Goal: Communication & Community: Share content

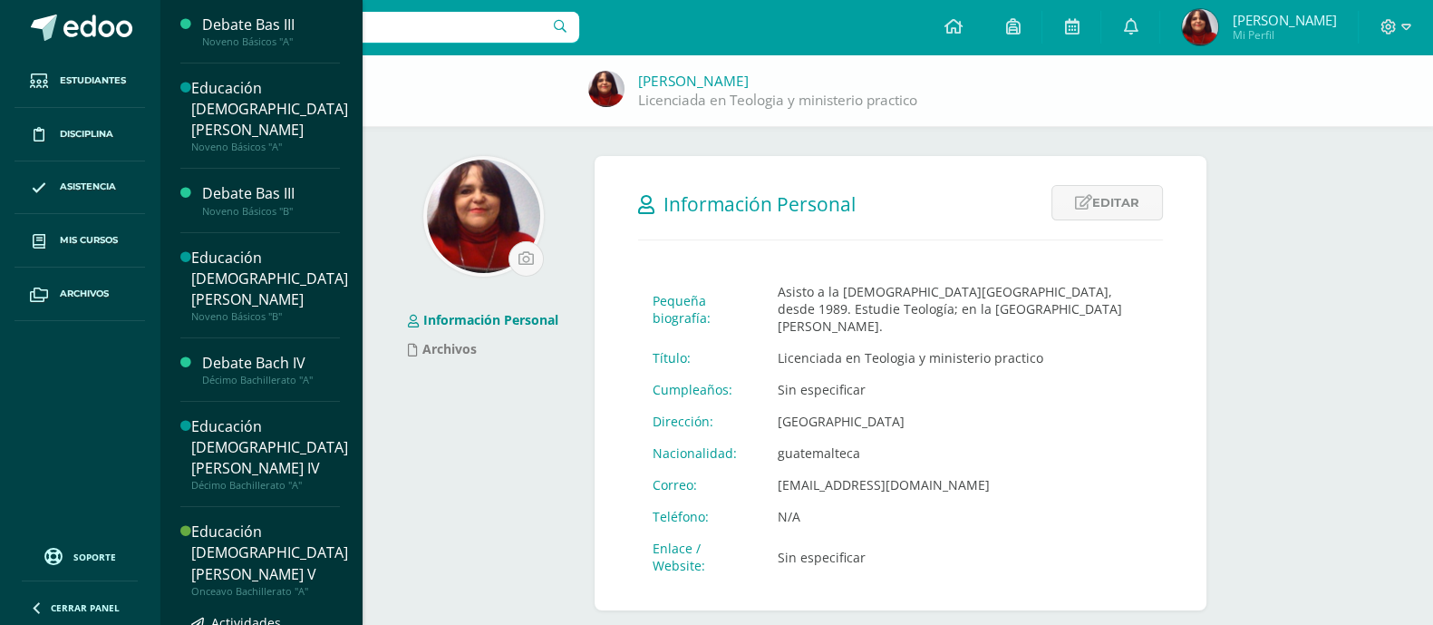
click at [236, 521] on div "Educación [DEMOGRAPHIC_DATA][PERSON_NAME] V" at bounding box center [269, 552] width 157 height 63
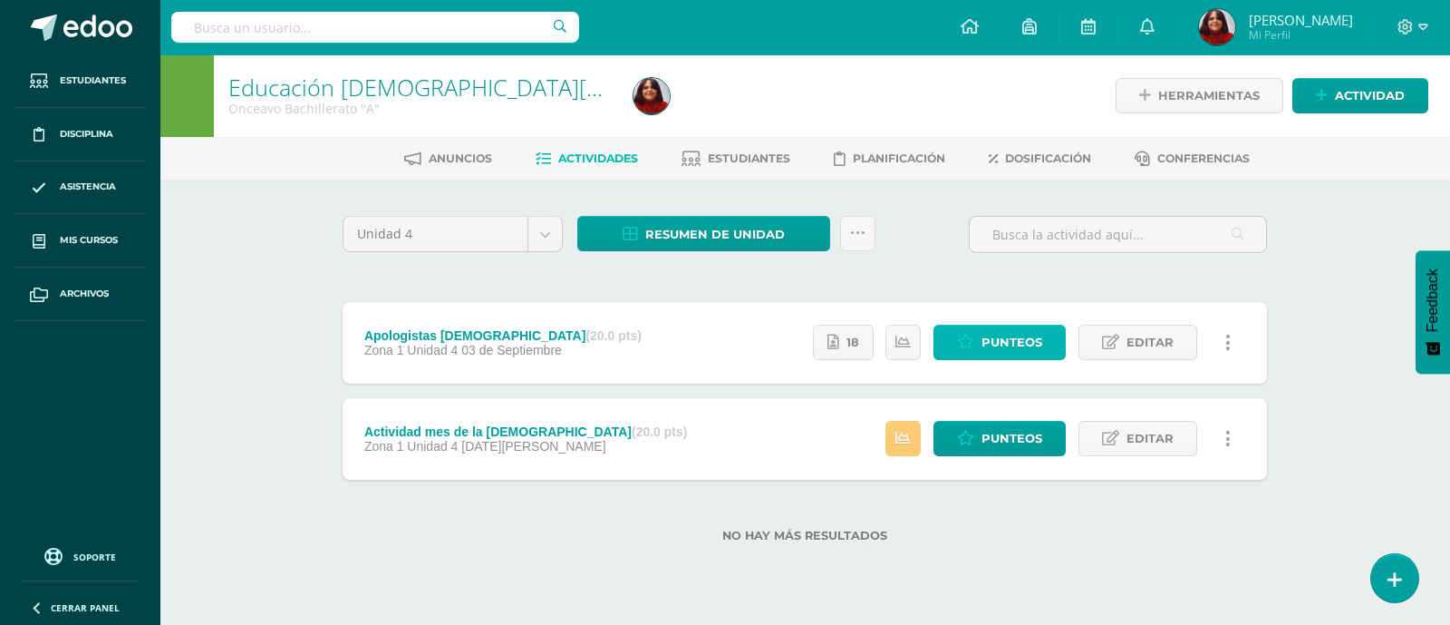
click at [1015, 342] on span "Punteos" at bounding box center [1012, 342] width 61 height 34
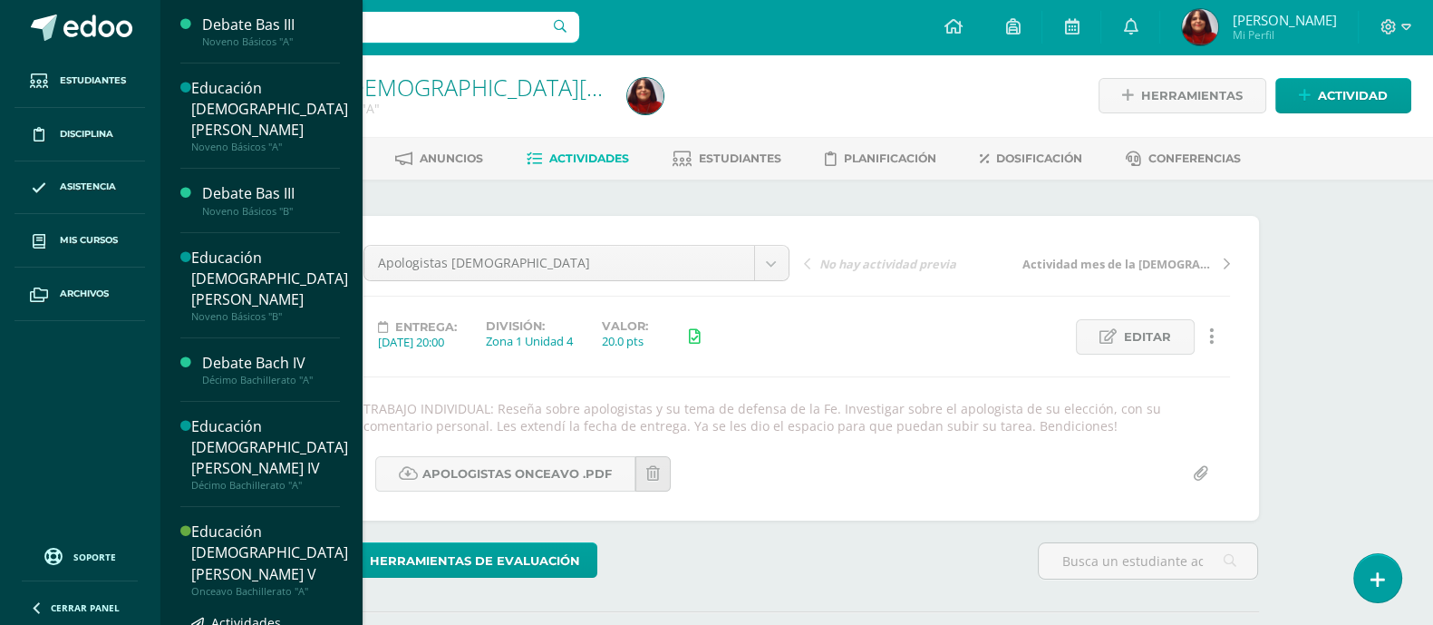
click at [231, 521] on div "Educación [DEMOGRAPHIC_DATA][PERSON_NAME] V" at bounding box center [269, 552] width 157 height 63
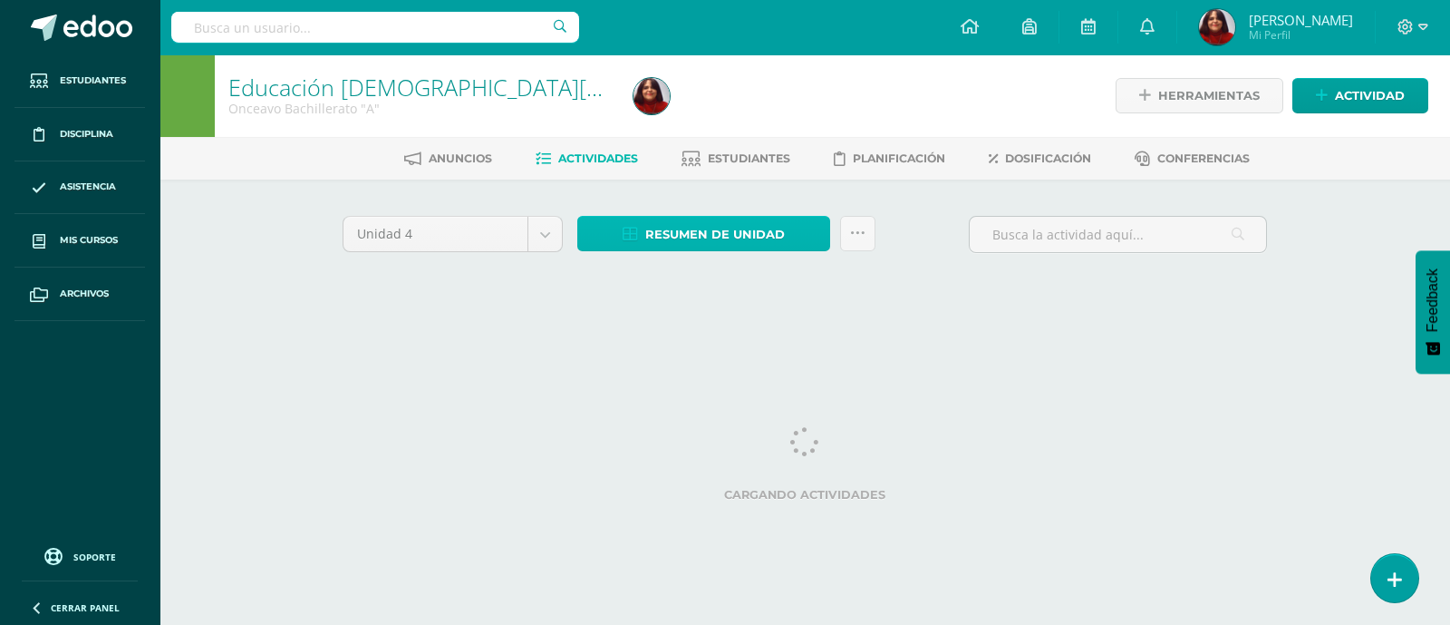
click at [734, 237] on span "Resumen de unidad" at bounding box center [715, 235] width 140 height 34
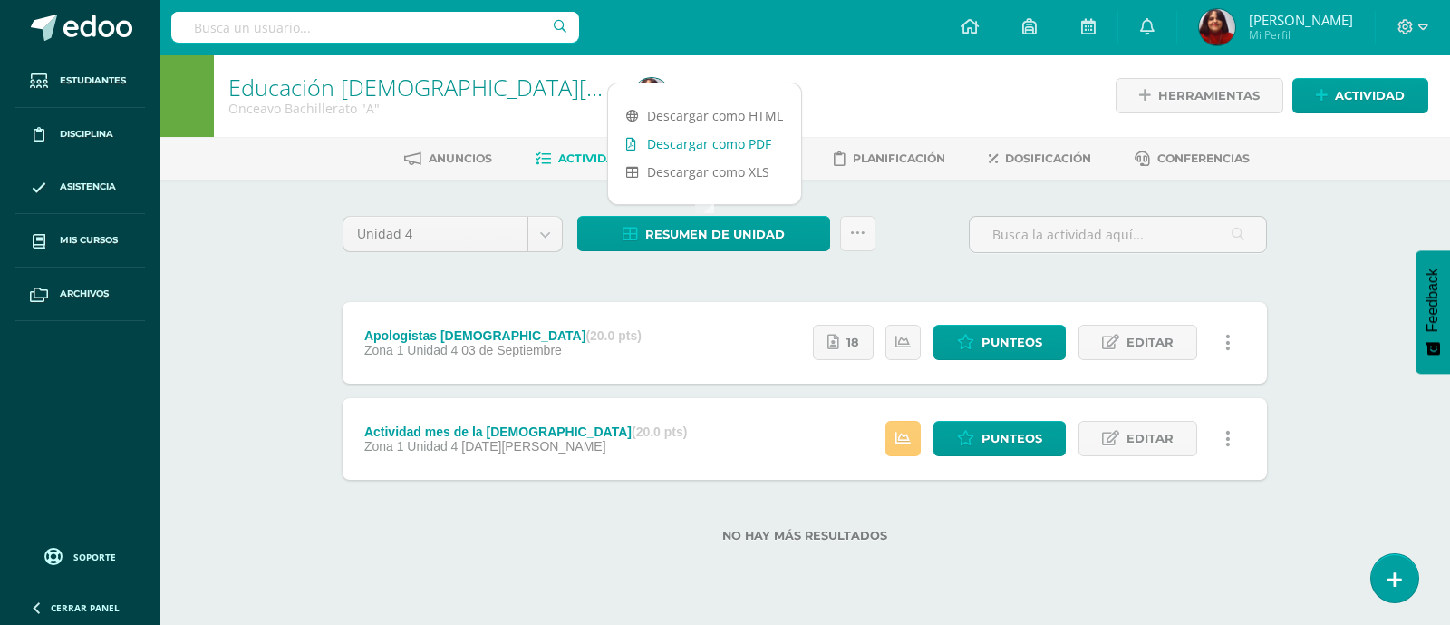
click at [713, 151] on link "Descargar como PDF" at bounding box center [704, 144] width 193 height 28
click at [998, 446] on span "Punteos" at bounding box center [1012, 438] width 61 height 34
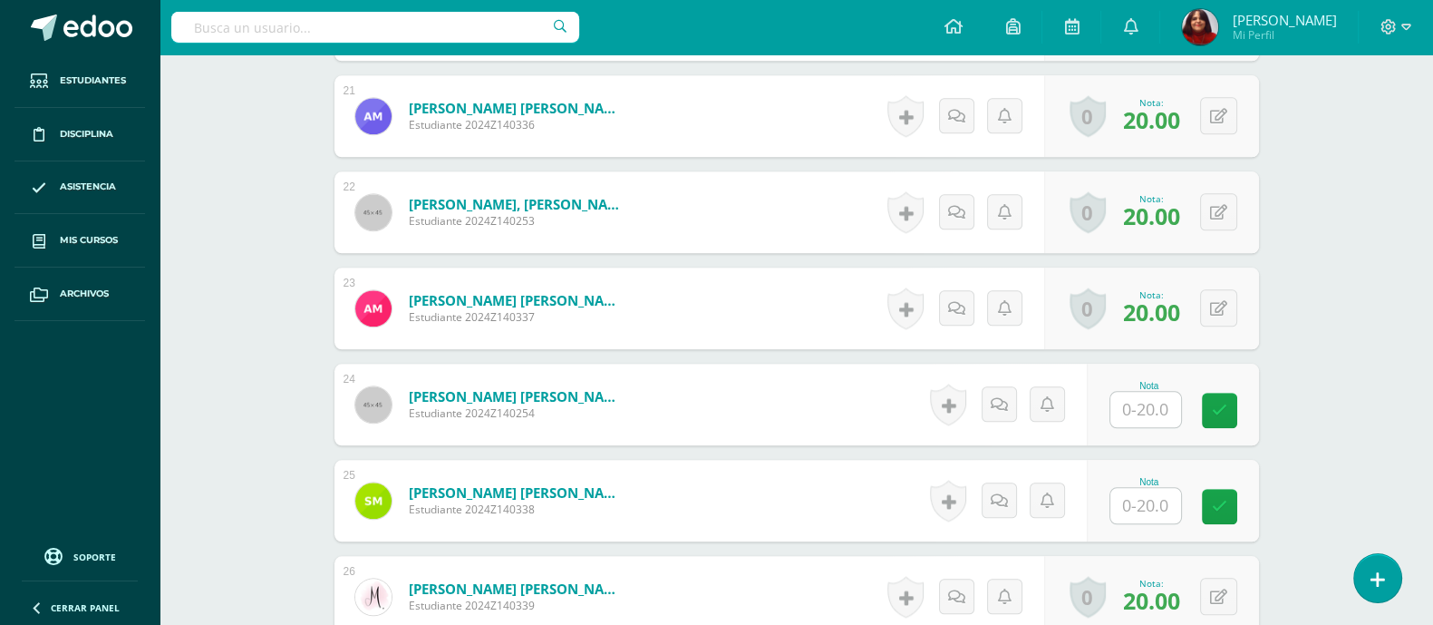
scroll to position [2494, 0]
click at [1139, 405] on input "text" at bounding box center [1155, 409] width 73 height 36
type input "20"
click at [1233, 402] on icon at bounding box center [1232, 409] width 16 height 15
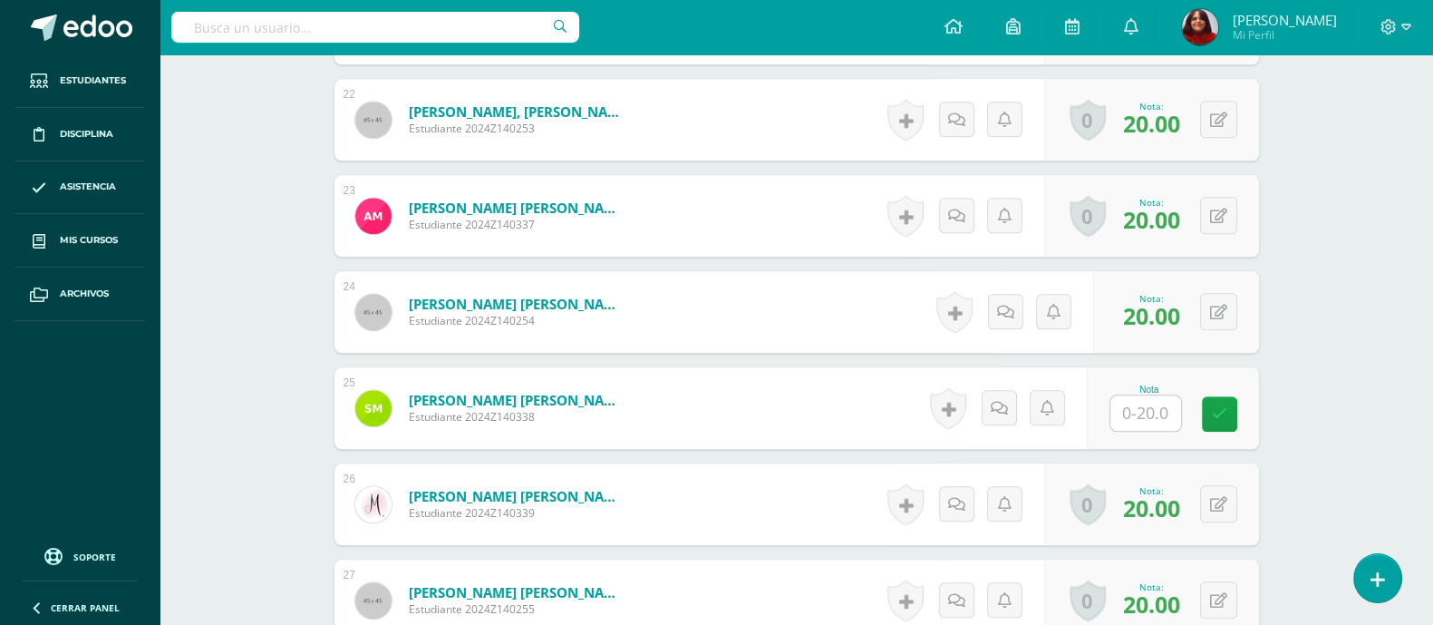
scroll to position [2593, 0]
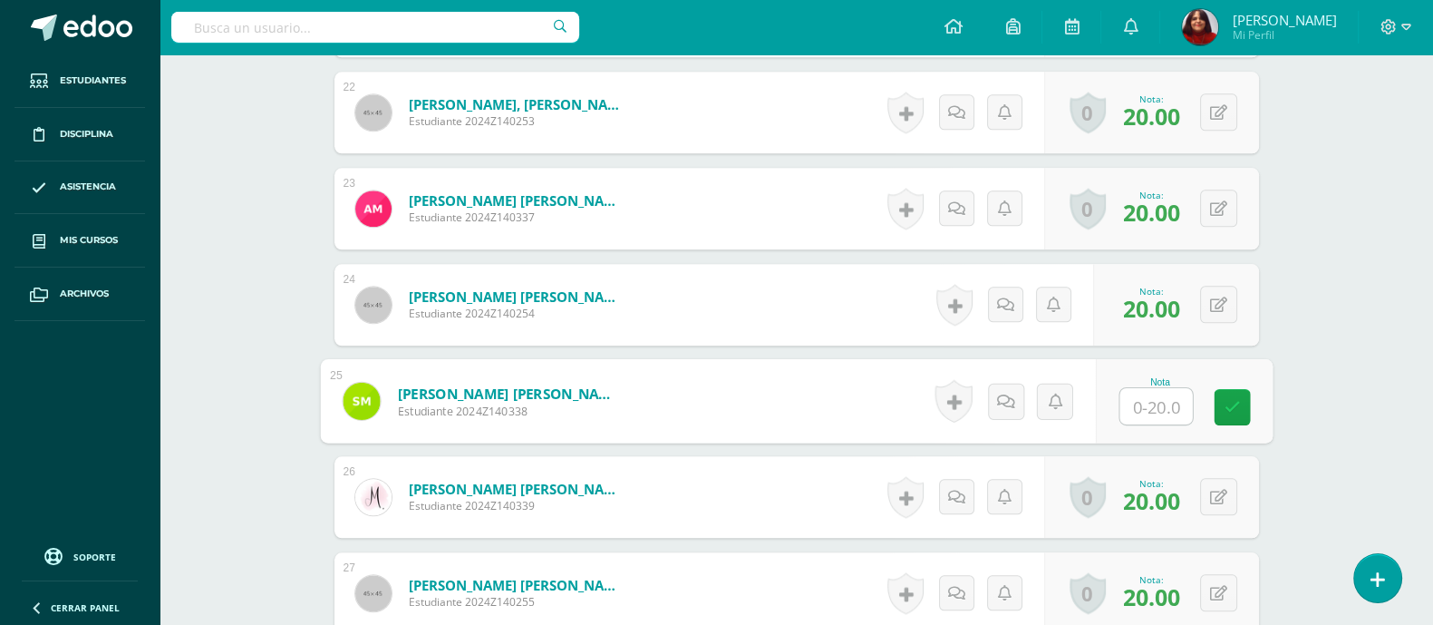
click at [1136, 390] on input "text" at bounding box center [1155, 406] width 73 height 36
type input "20"
click at [1237, 399] on icon at bounding box center [1232, 406] width 16 height 15
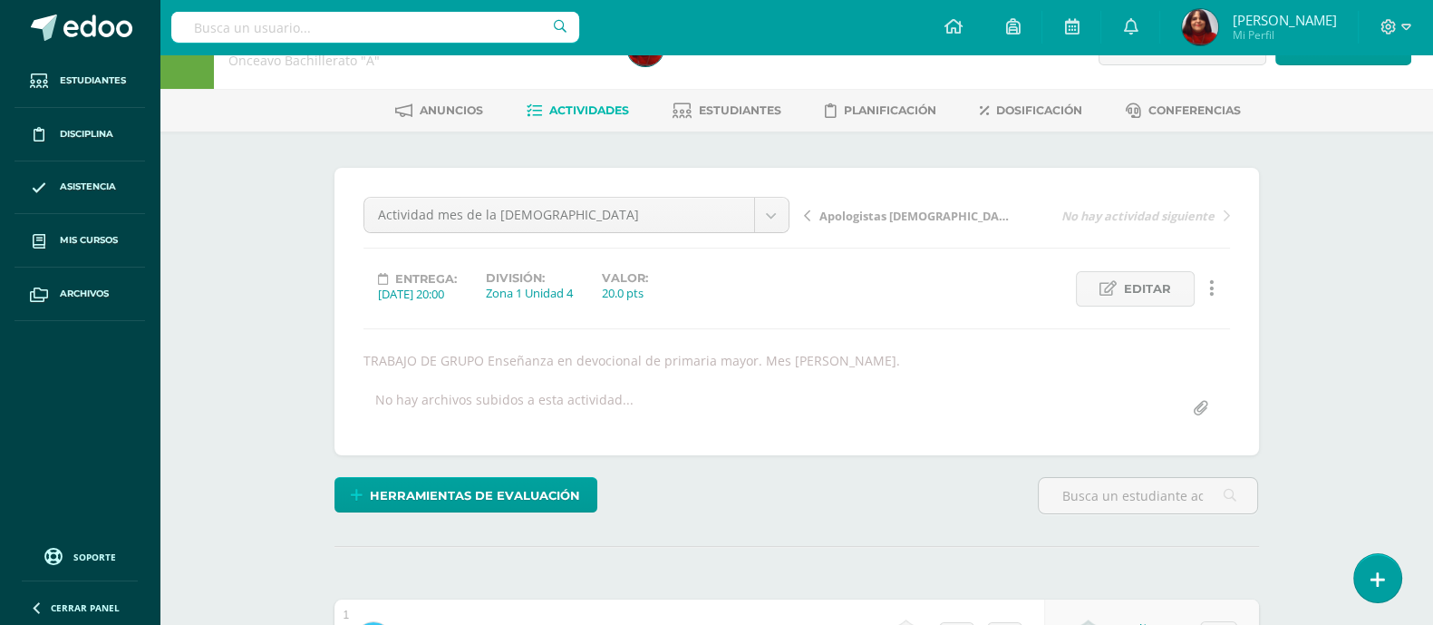
scroll to position [0, 0]
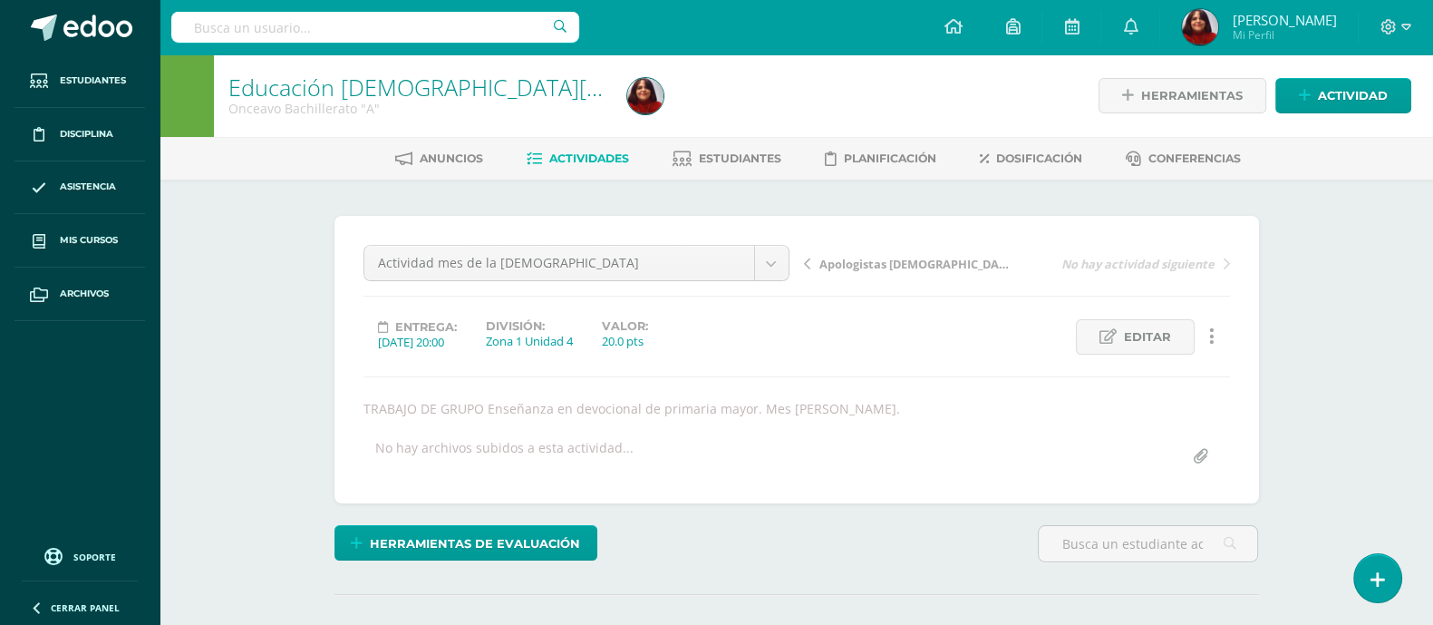
click at [392, 86] on link "Educación [DEMOGRAPHIC_DATA][PERSON_NAME] V" at bounding box center [499, 87] width 543 height 31
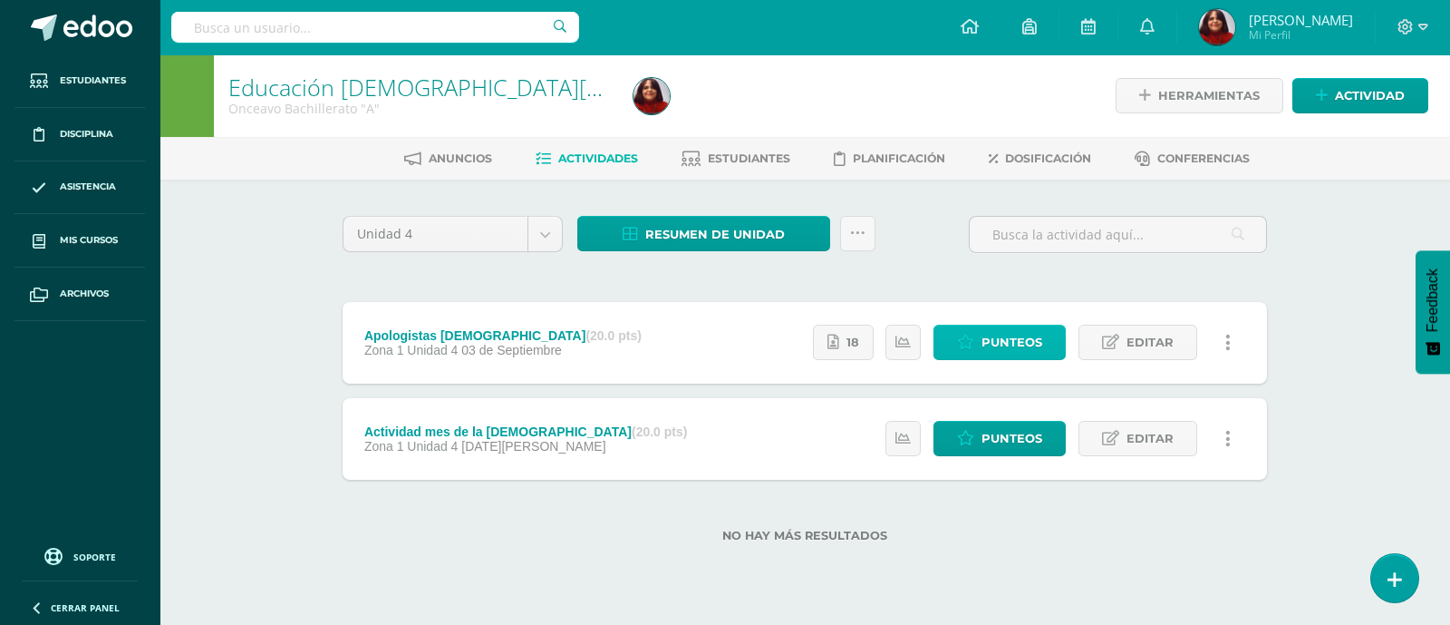
click at [1021, 353] on span "Punteos" at bounding box center [1012, 342] width 61 height 34
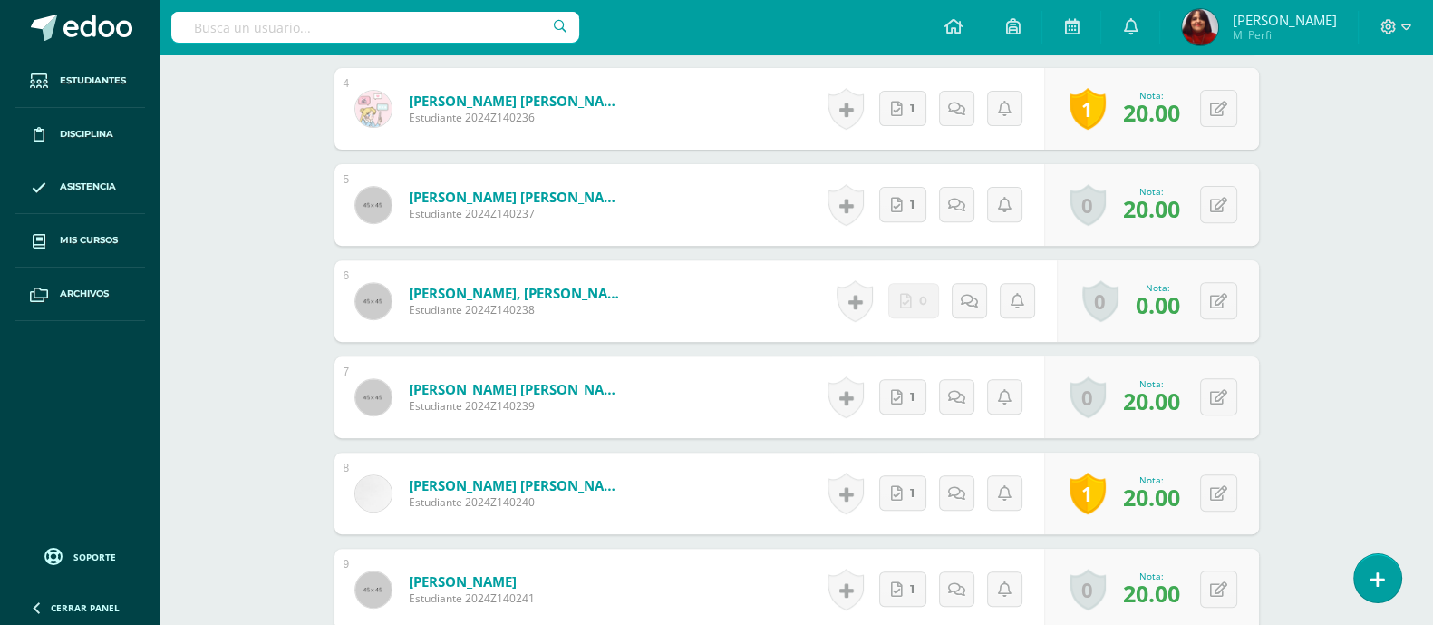
scroll to position [880, 0]
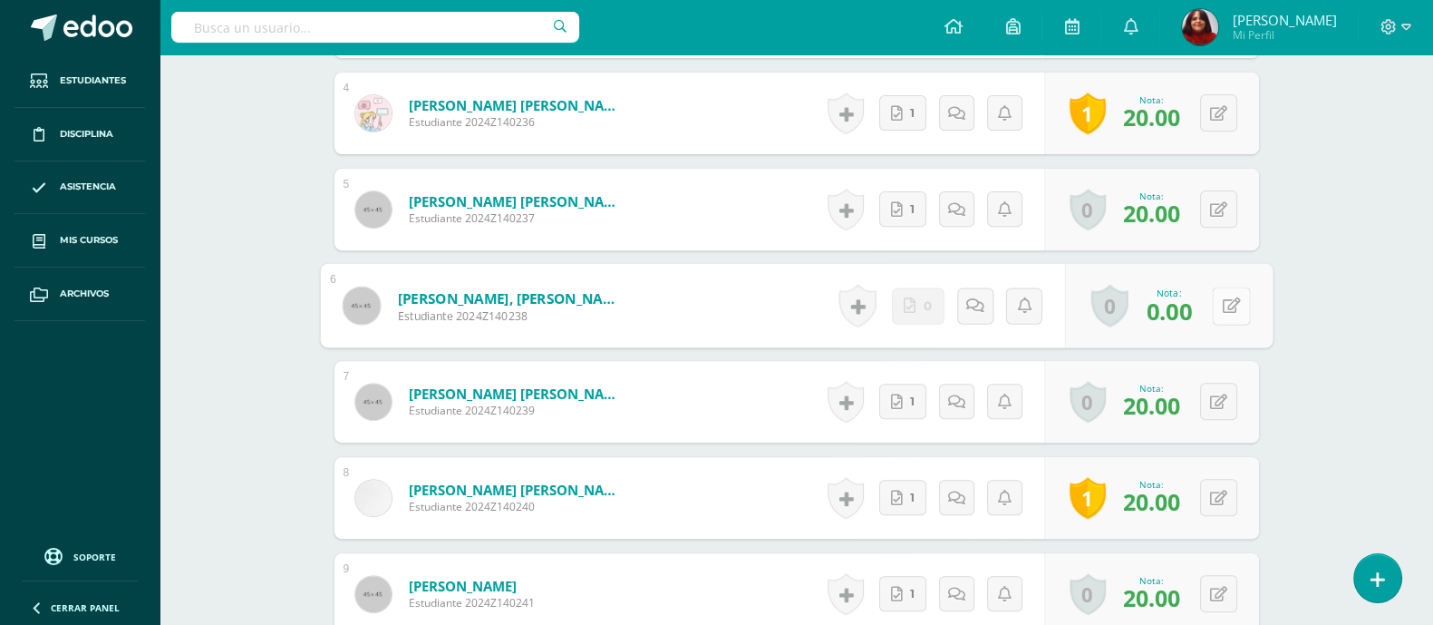
click at [1216, 305] on button at bounding box center [1231, 305] width 38 height 38
type input "20"
click at [1176, 303] on icon at bounding box center [1183, 310] width 16 height 15
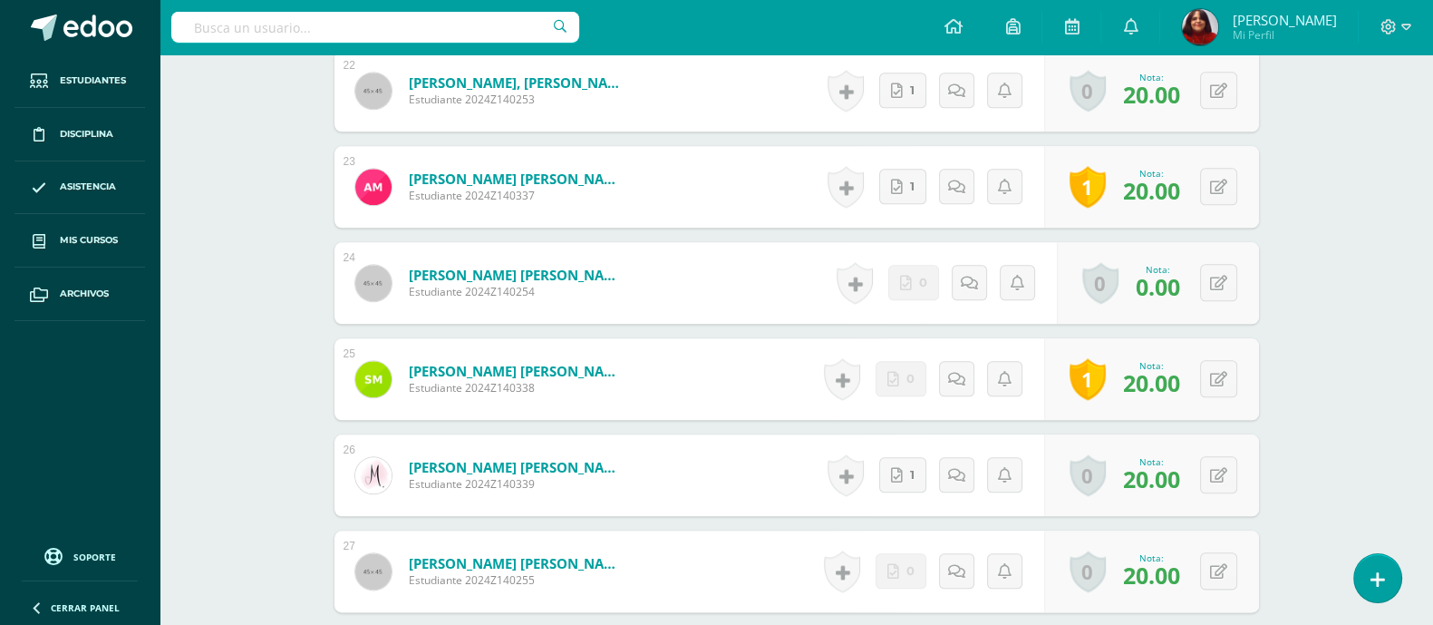
scroll to position [2635, 0]
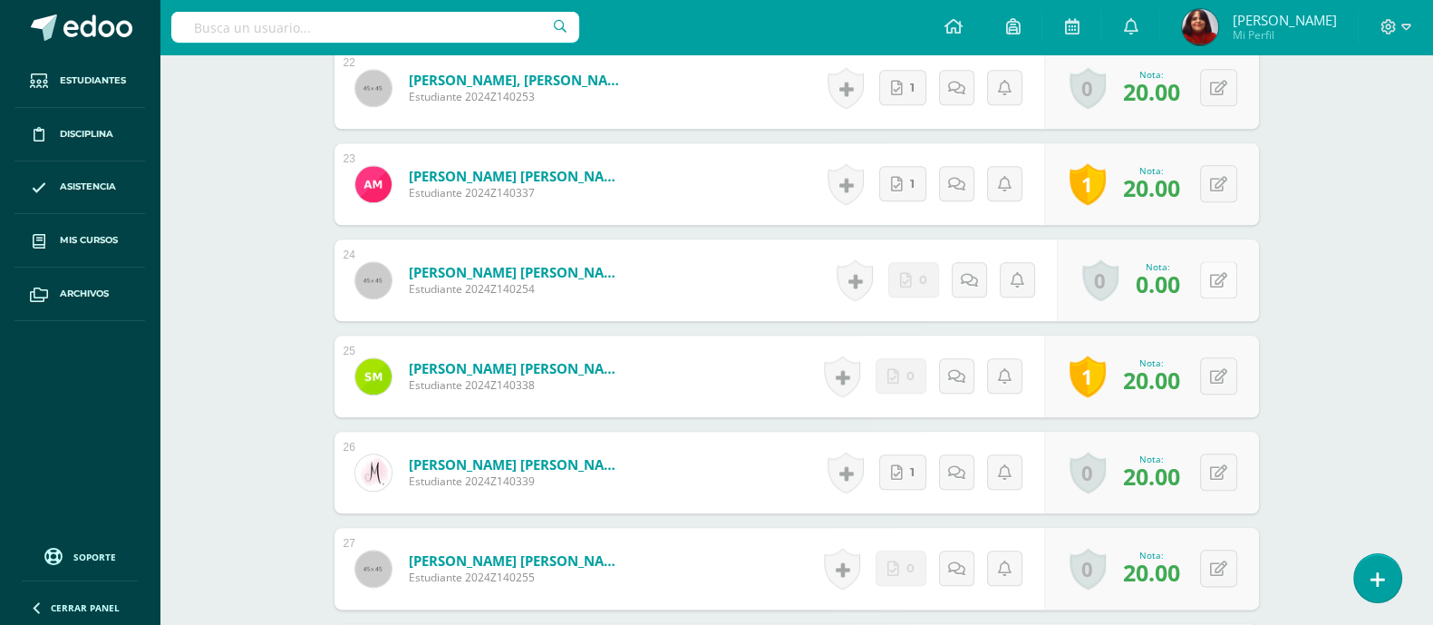
click at [1225, 286] on button at bounding box center [1218, 279] width 37 height 37
type input "20"
click at [1191, 284] on link at bounding box center [1183, 286] width 36 height 36
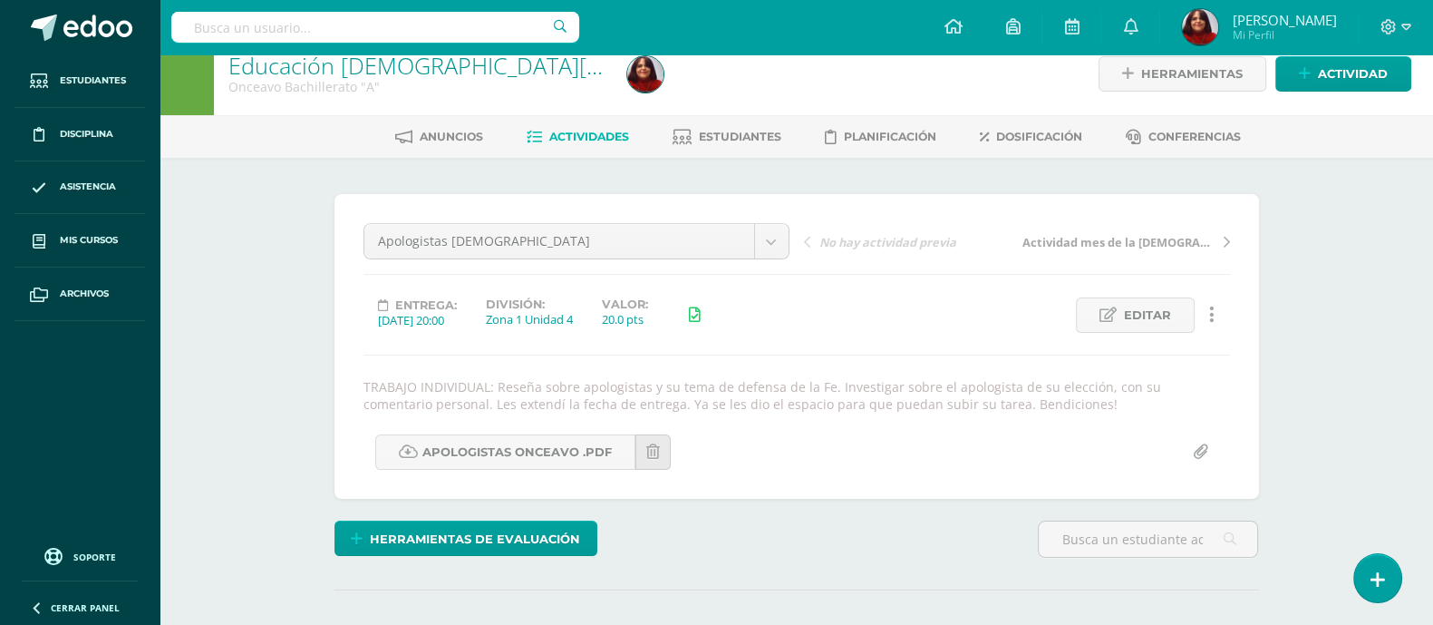
scroll to position [0, 0]
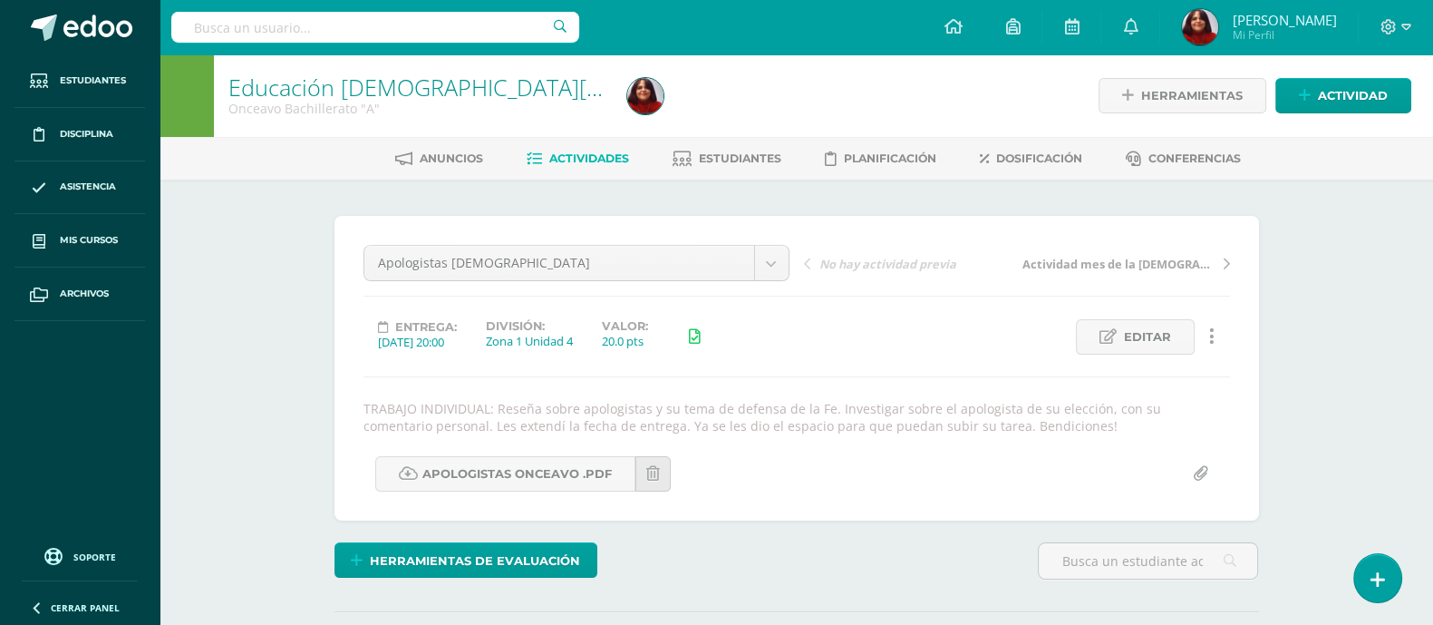
click at [445, 90] on link "Educación [DEMOGRAPHIC_DATA][PERSON_NAME] V" at bounding box center [499, 87] width 543 height 31
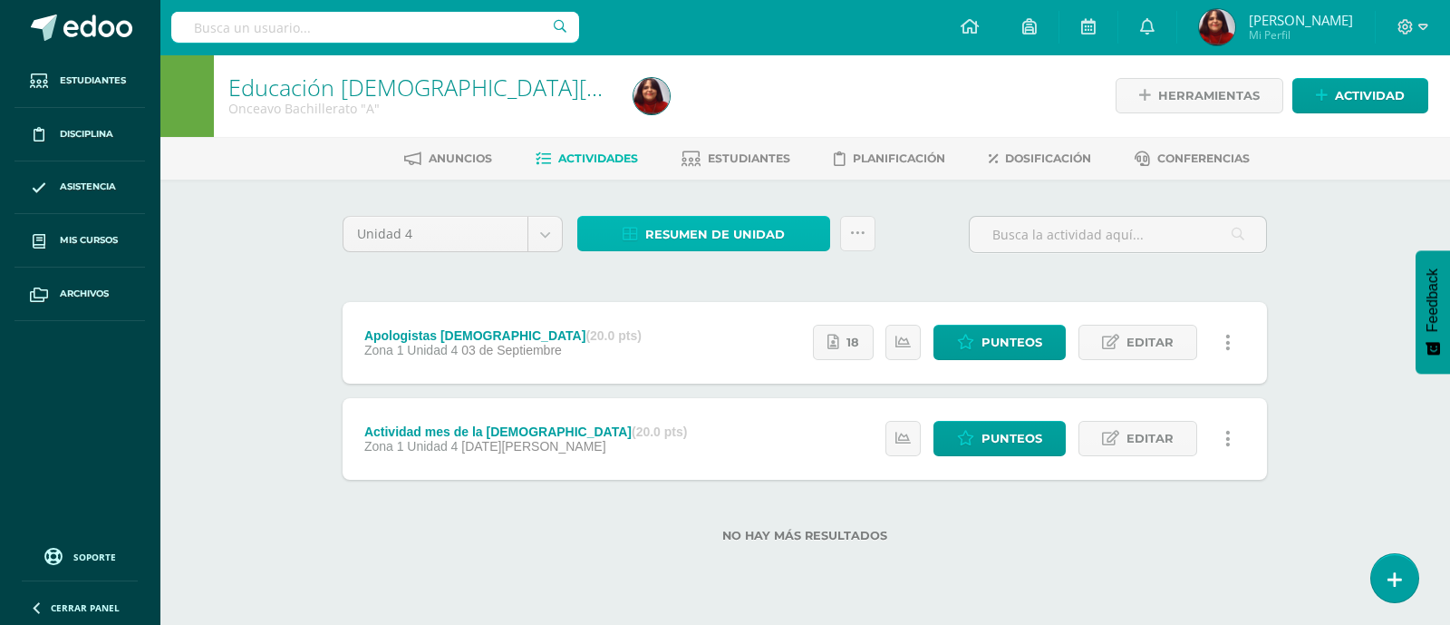
click at [656, 243] on span "Resumen de unidad" at bounding box center [715, 235] width 140 height 34
click at [334, 264] on div "Unidad 4 Unidad 1 Unidad 2 Unidad 3 Unidad 4 Resumen de unidad Subir actividade…" at bounding box center [804, 389] width 997 height 421
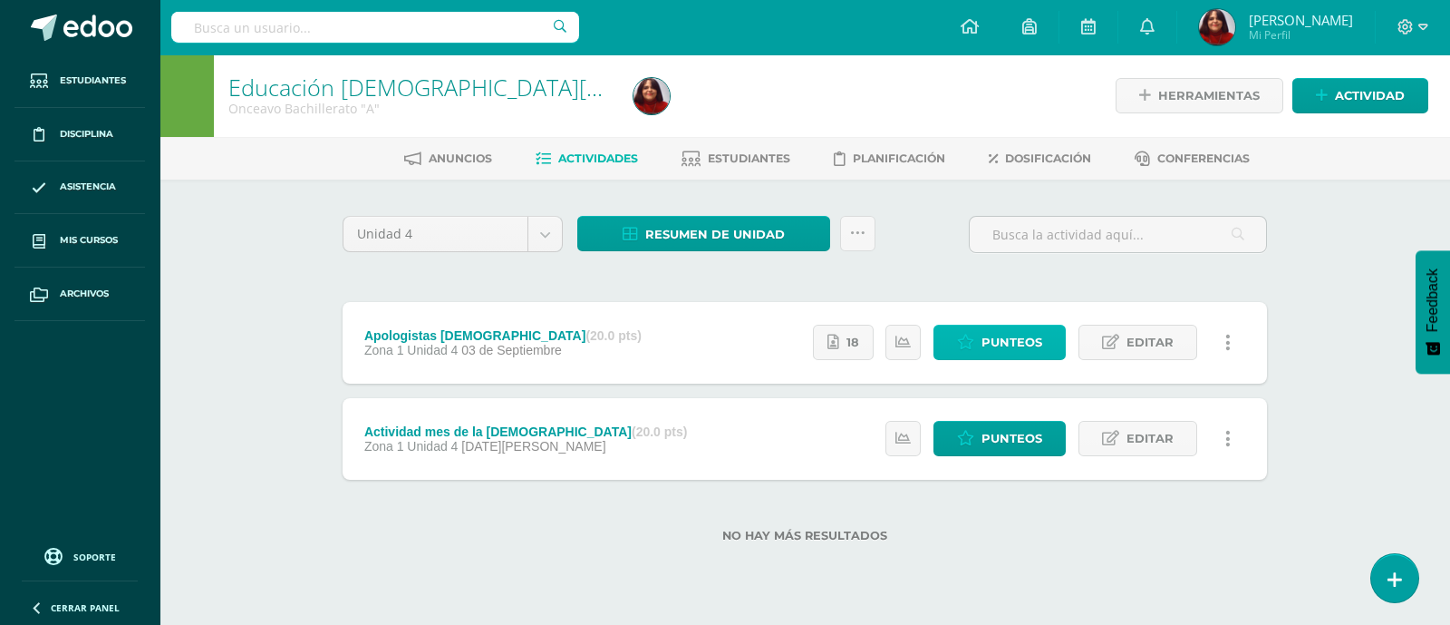
click at [1031, 347] on span "Punteos" at bounding box center [1012, 342] width 61 height 34
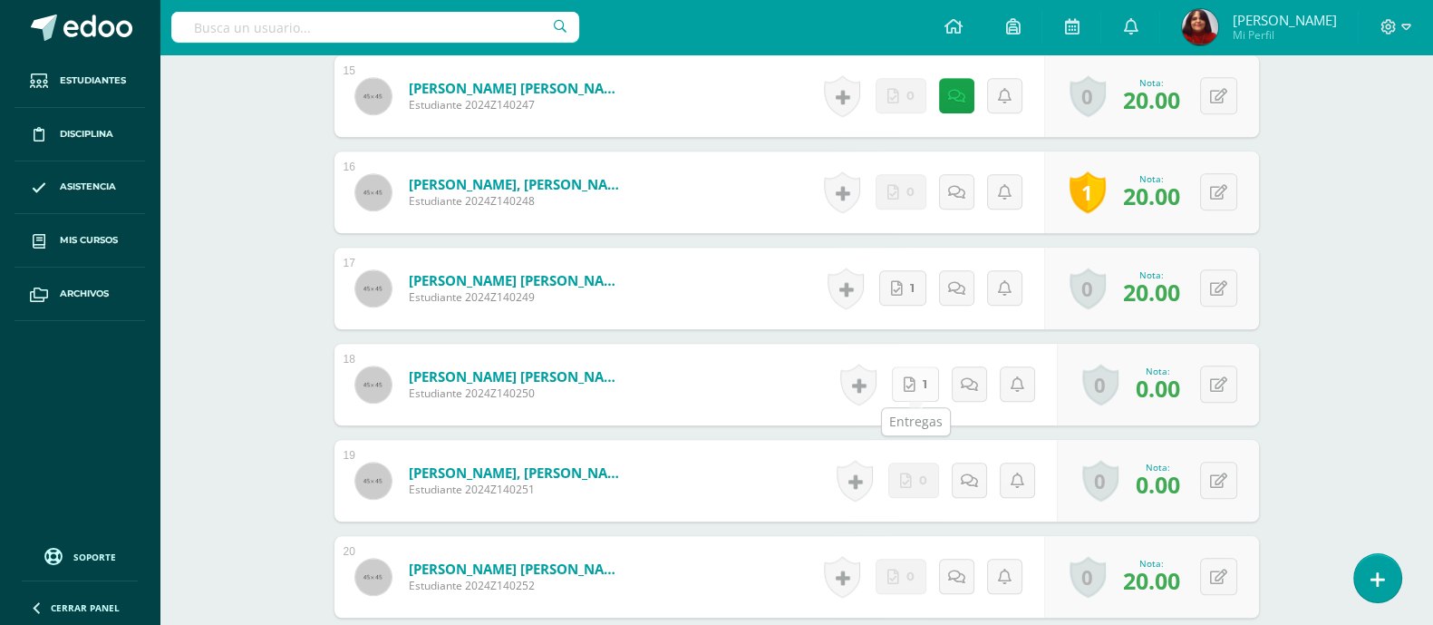
scroll to position [1955, 0]
click at [933, 386] on link "1" at bounding box center [919, 383] width 49 height 36
click at [1236, 385] on icon at bounding box center [1231, 382] width 18 height 15
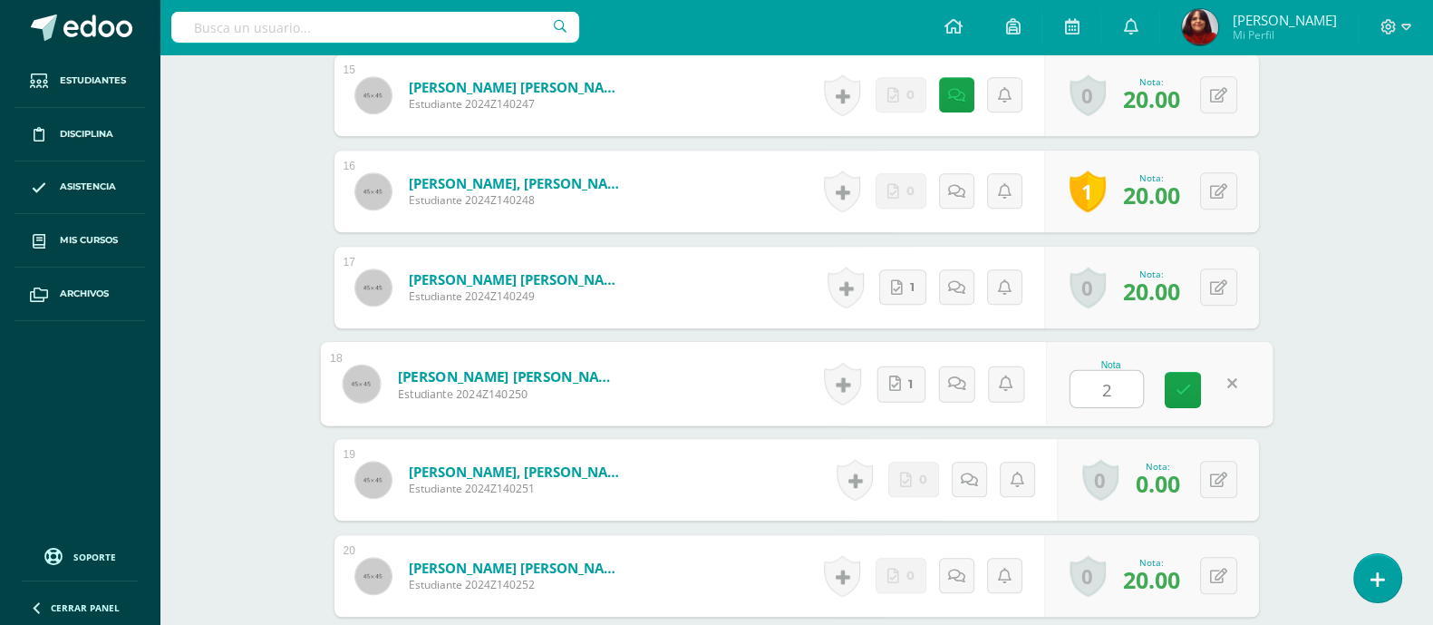
type input "20"
click at [1177, 389] on icon at bounding box center [1183, 389] width 16 height 15
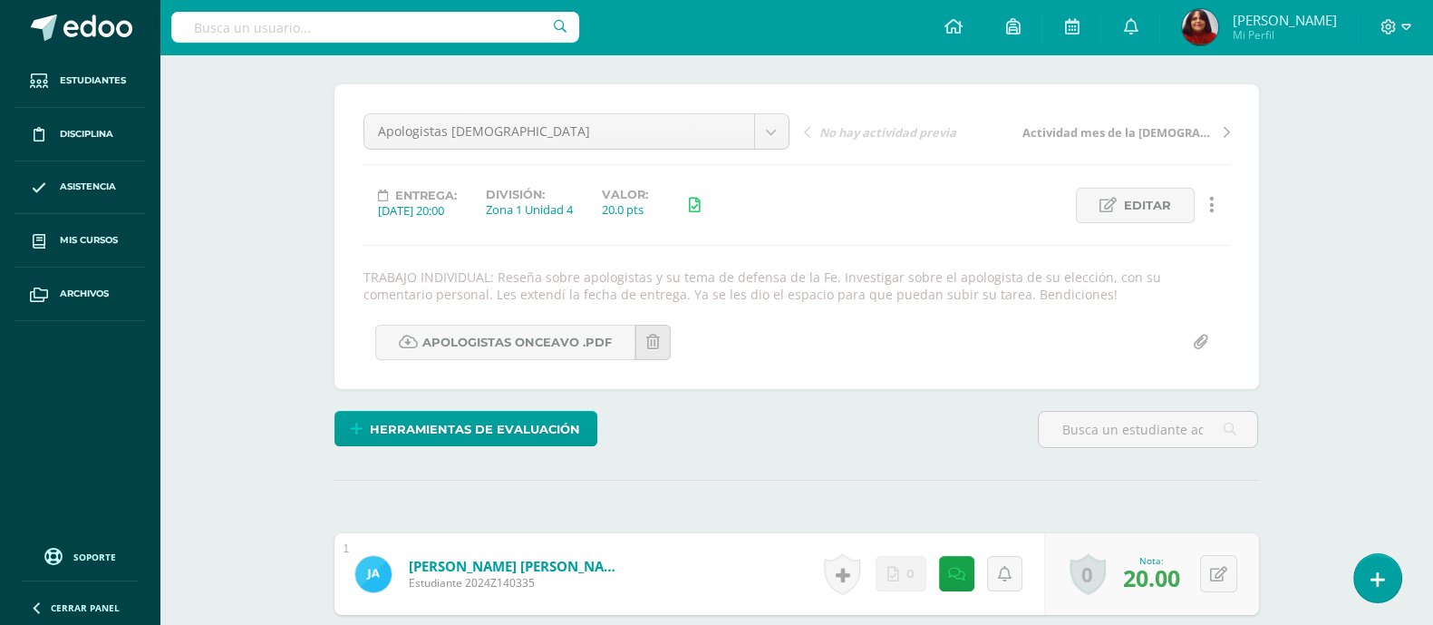
scroll to position [0, 0]
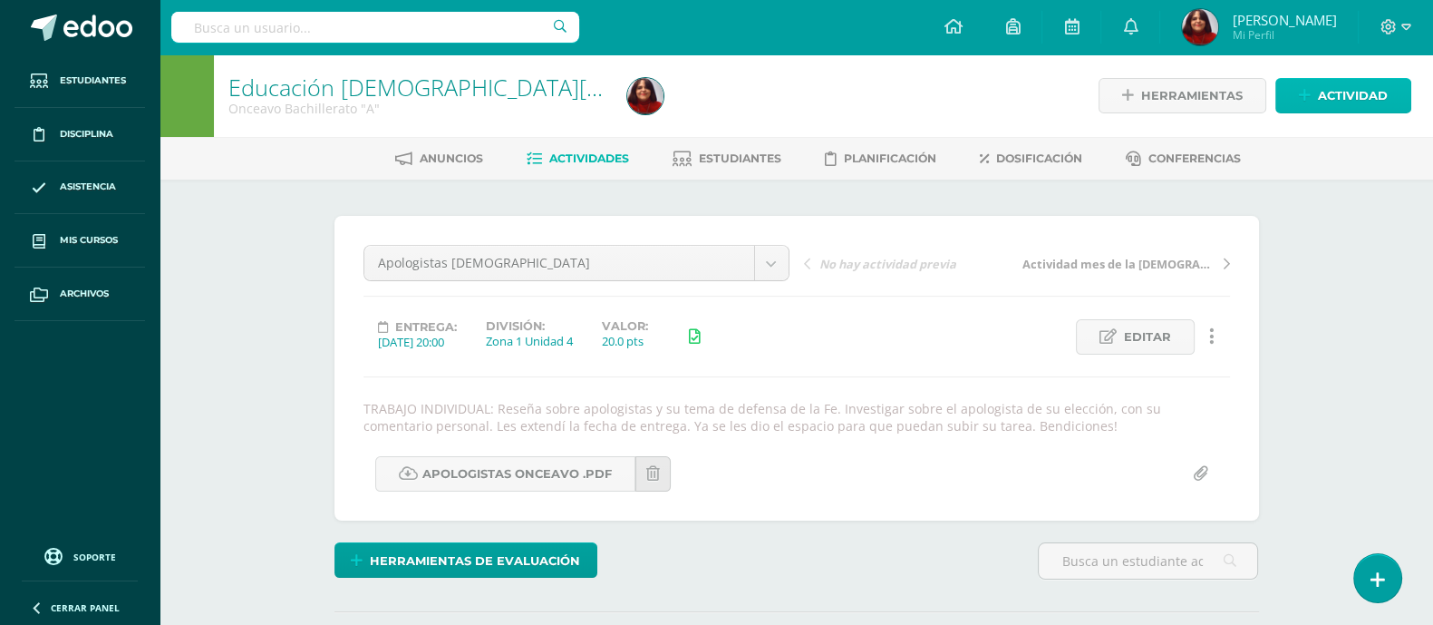
click at [1344, 93] on span "Actividad" at bounding box center [1353, 96] width 70 height 34
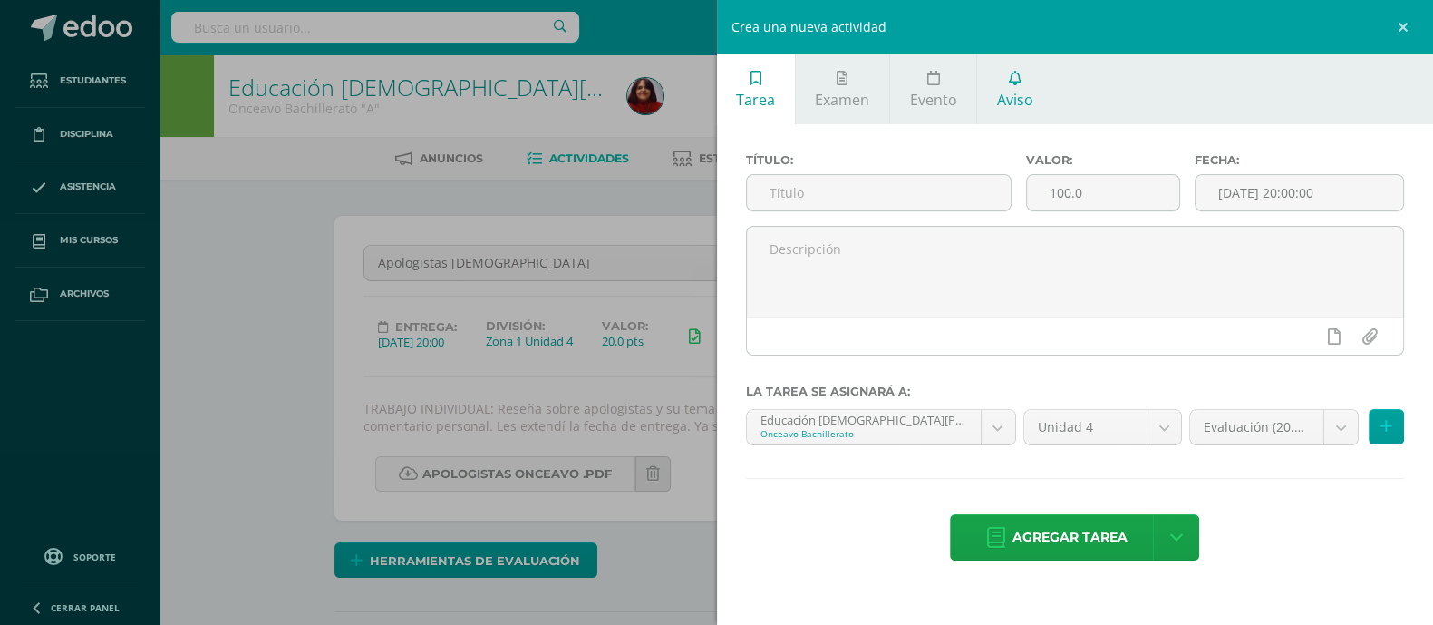
click at [1014, 81] on icon at bounding box center [1015, 78] width 13 height 15
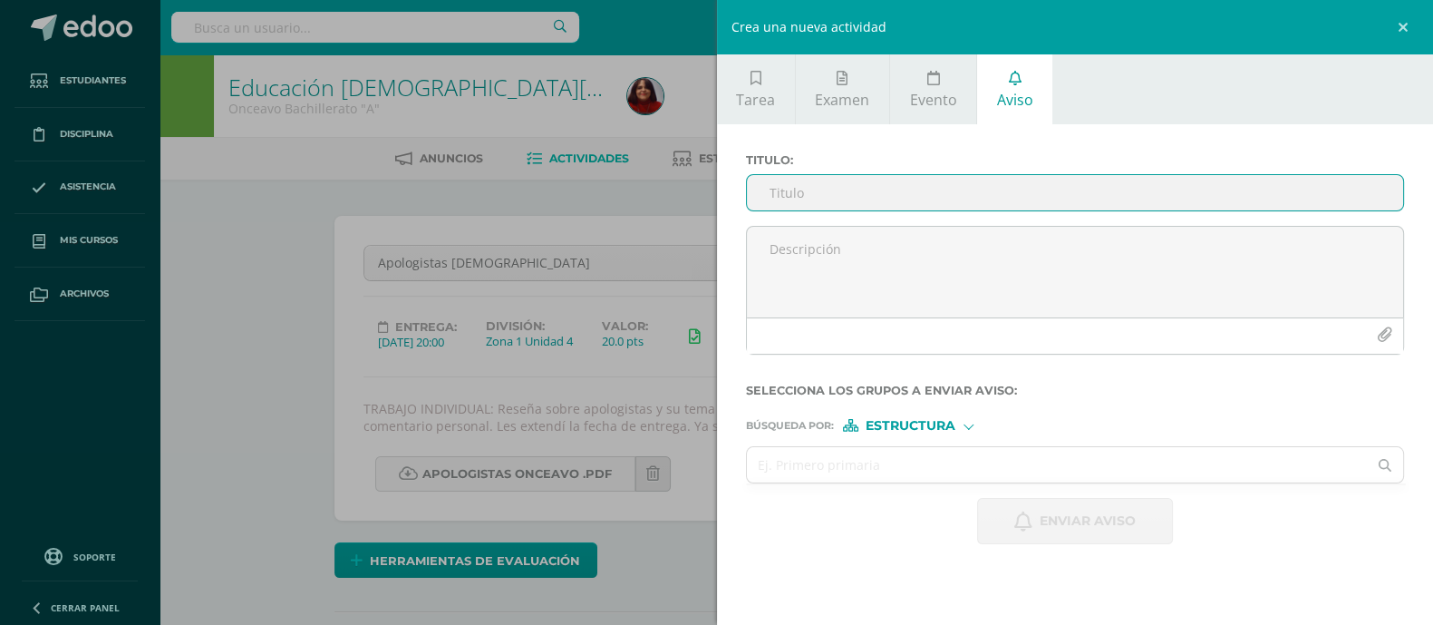
click at [823, 199] on input "Titulo :" at bounding box center [1075, 192] width 657 height 35
type input "T"
type input "A"
click at [879, 187] on input "Hoja de trabajo" at bounding box center [1075, 192] width 657 height 35
click at [960, 201] on input "Hoja de trabajo, TEMA: Cosmovision" at bounding box center [1075, 192] width 657 height 35
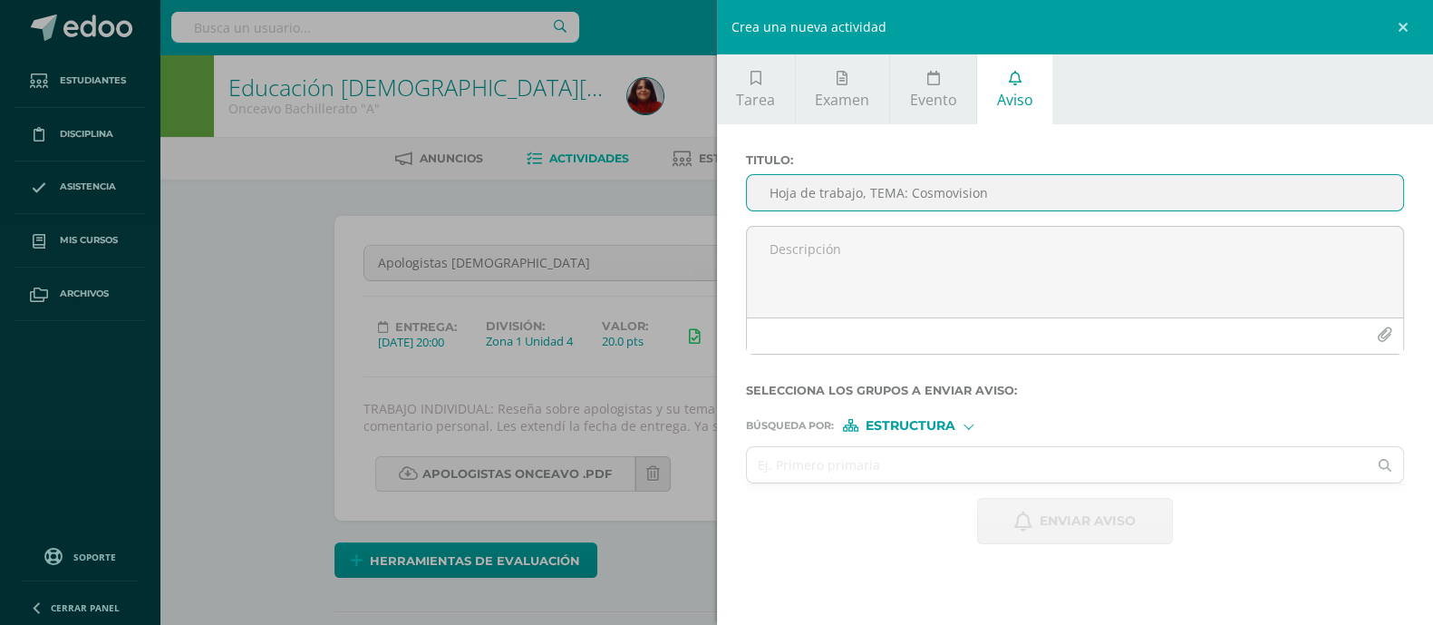
drag, startPoint x: 960, startPoint y: 201, endPoint x: 934, endPoint y: 192, distance: 27.8
click at [934, 192] on input "Hoja de trabajo, TEMA: Cosmovision" at bounding box center [1075, 192] width 657 height 35
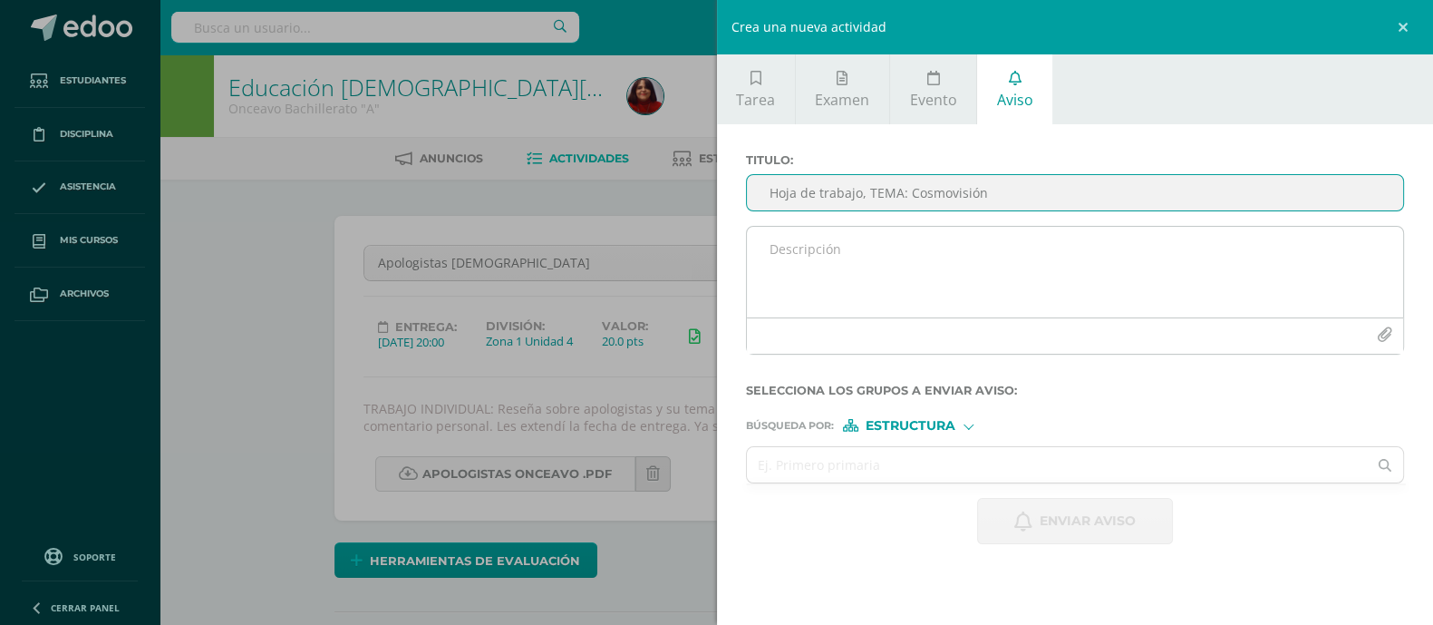
type input "Hoja de trabajo, TEMA: Cosmovisión"
click at [888, 257] on textarea at bounding box center [1075, 272] width 657 height 91
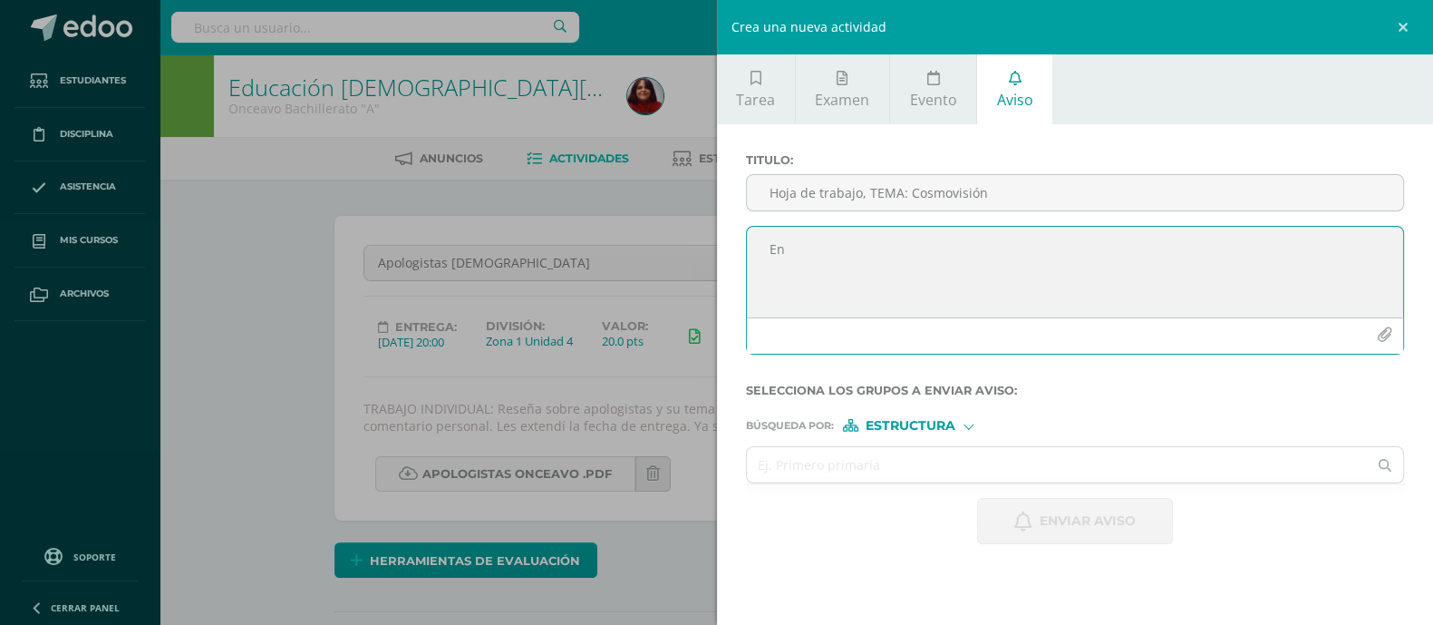
type textarea "E"
click at [1293, 248] on textarea "Sigue las instrucciones dadas en la hoja de trabajo adjunta. Referente al tema …" at bounding box center [1075, 272] width 657 height 91
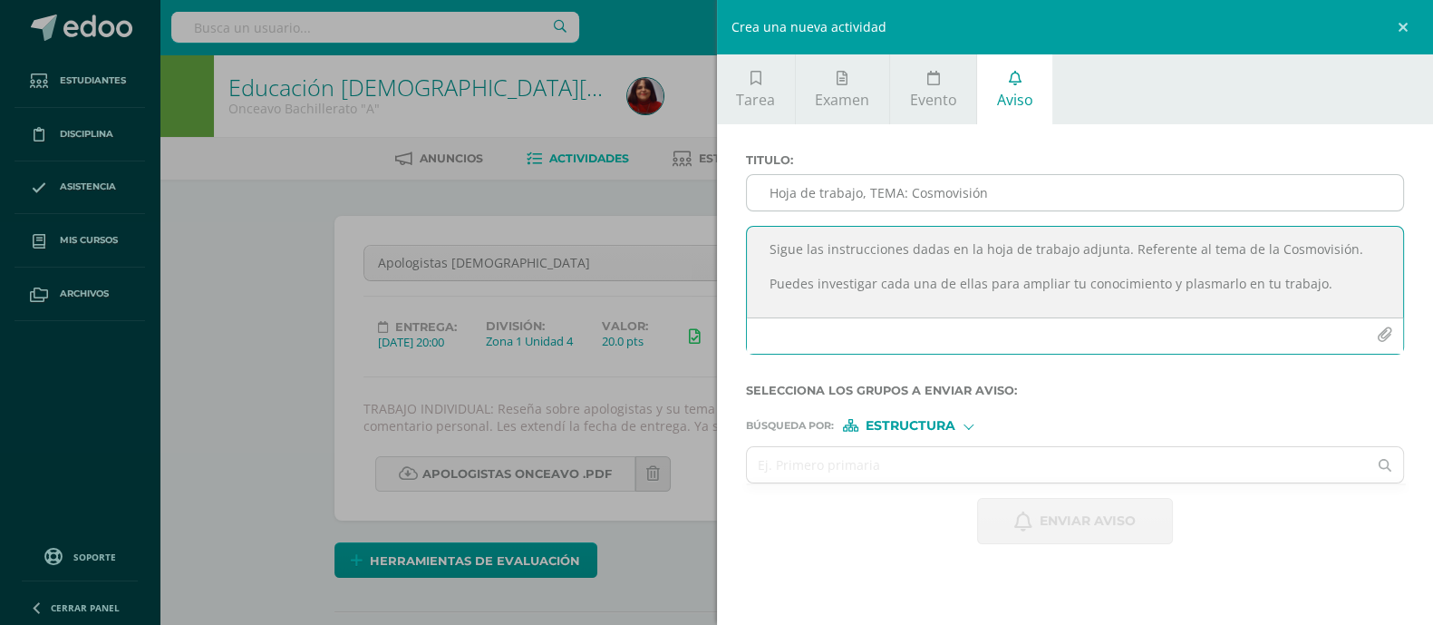
type textarea "Sigue las instrucciones dadas en la hoja de trabajo adjunta. Referente al tema …"
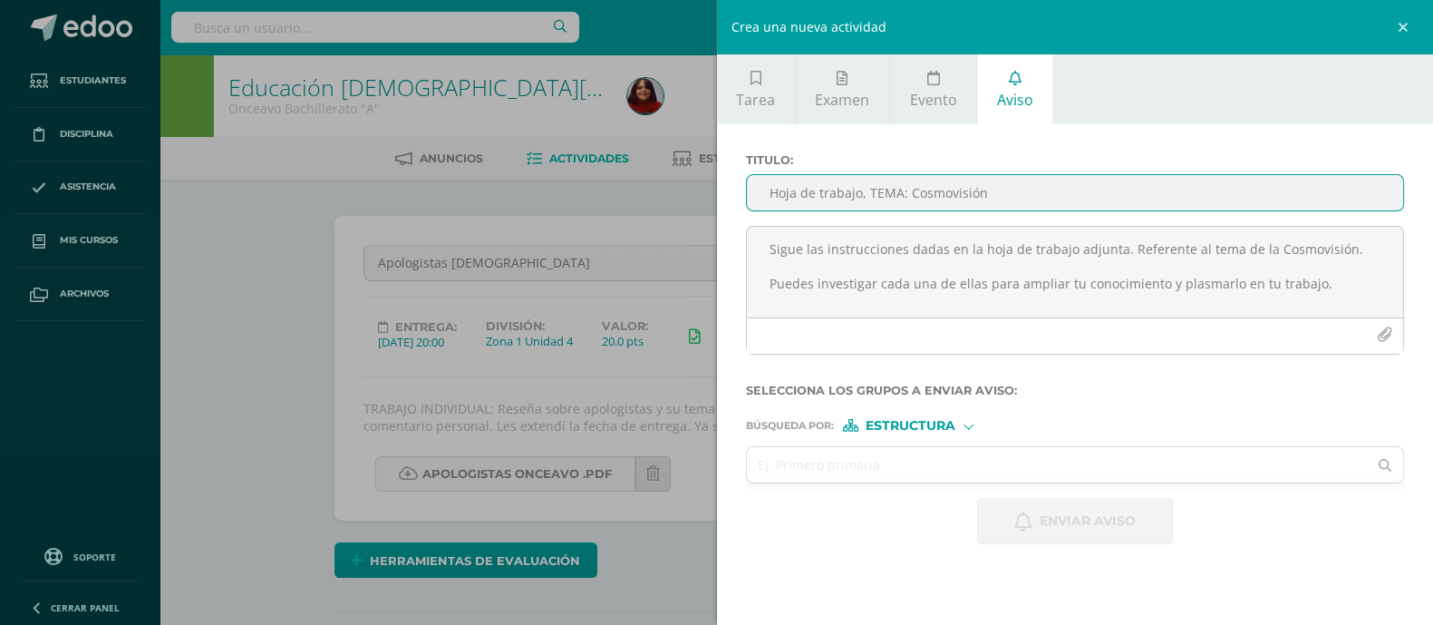
drag, startPoint x: 860, startPoint y: 198, endPoint x: 762, endPoint y: 197, distance: 97.9
click at [762, 197] on input "Hoja de trabajo, TEMA: Cosmovisión" at bounding box center [1075, 192] width 657 height 35
click at [864, 194] on input "Trabajo de investigacion. TEMA: Cosmovisión" at bounding box center [1075, 192] width 657 height 35
click at [1106, 189] on input "Trabajo de investigación. TEMA: Cosmovisión" at bounding box center [1075, 192] width 657 height 35
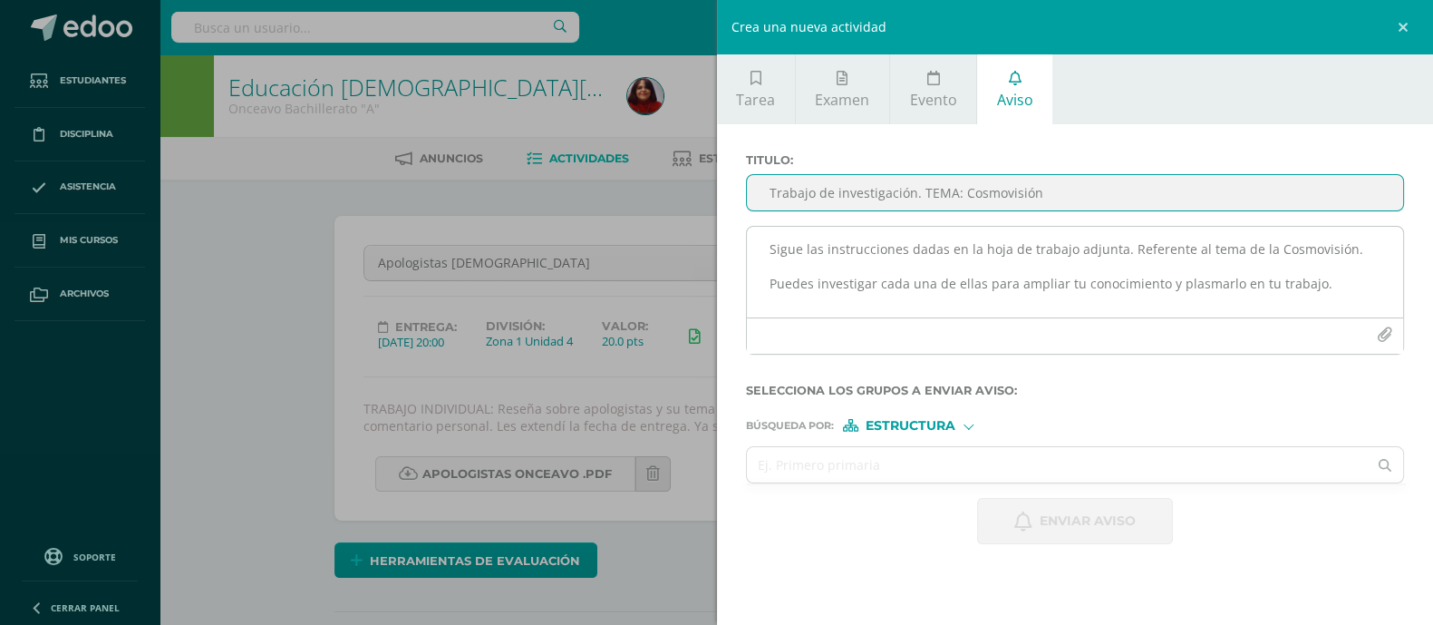
type input "Trabajo de investigación. TEMA: Cosmovisión"
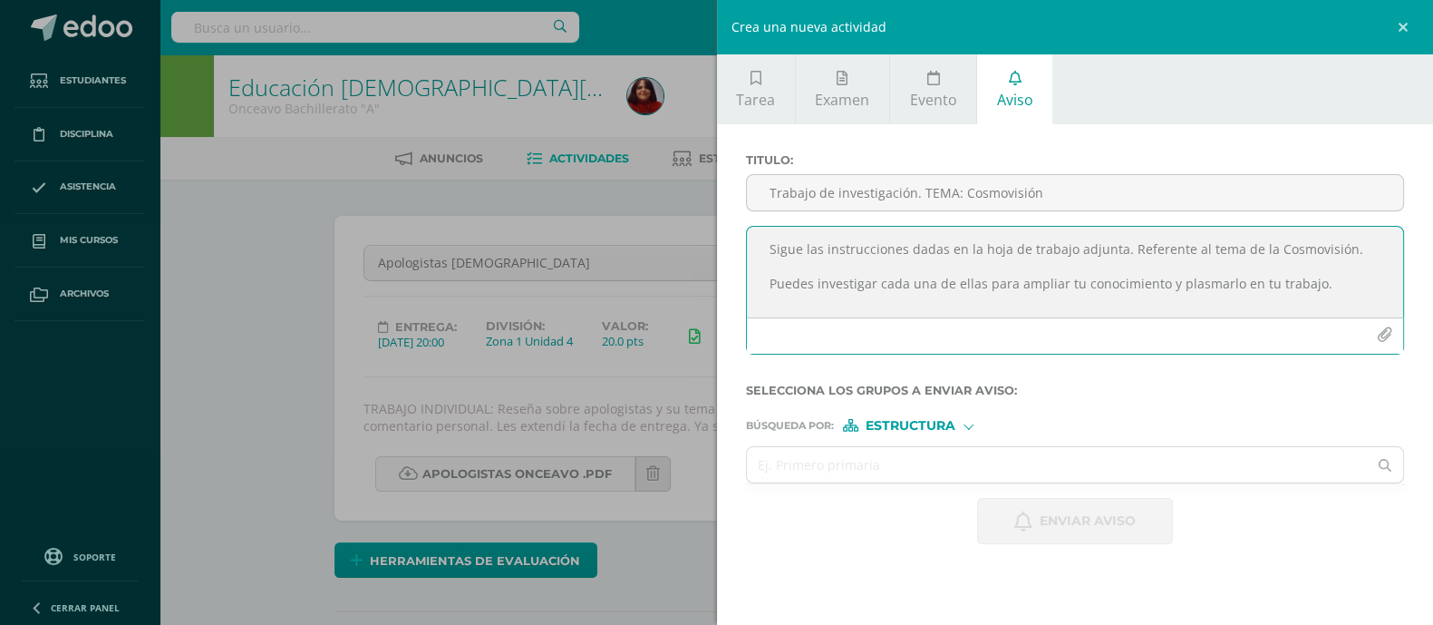
drag, startPoint x: 871, startPoint y: 287, endPoint x: 763, endPoint y: 293, distance: 108.0
click at [763, 293] on textarea "Sigue las instrucciones dadas en la hoja de trabajo adjunta. Referente al tema …" at bounding box center [1075, 272] width 657 height 91
click at [1294, 279] on textarea "Sigue las instrucciones dadas en la hoja de trabajo adjunta. Referente al tema …" at bounding box center [1075, 272] width 657 height 91
click at [924, 301] on textarea "Sigue las instrucciones dadas en la hoja de trabajo adjunta. Referente al tema …" at bounding box center [1075, 272] width 657 height 91
click at [1025, 295] on textarea "Sigue las instrucciones dadas en la hoja de trabajo adjunta. Referente al tema …" at bounding box center [1075, 272] width 657 height 91
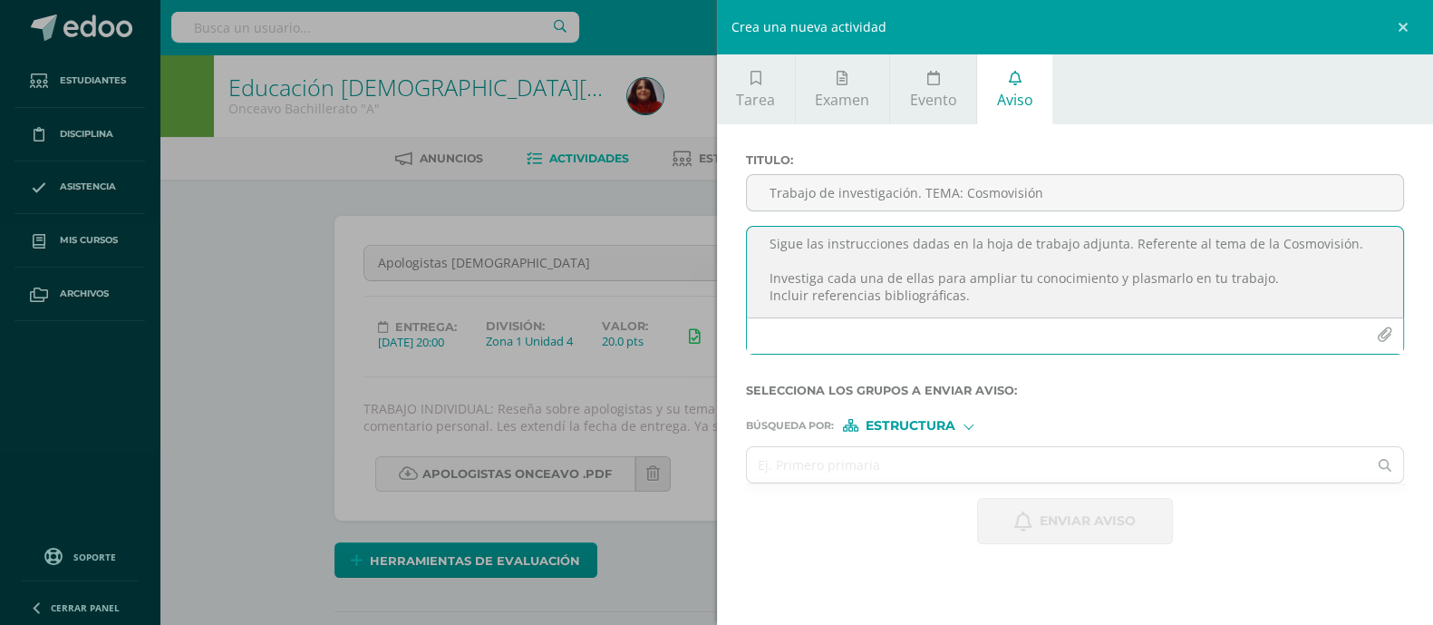
scroll to position [26, 0]
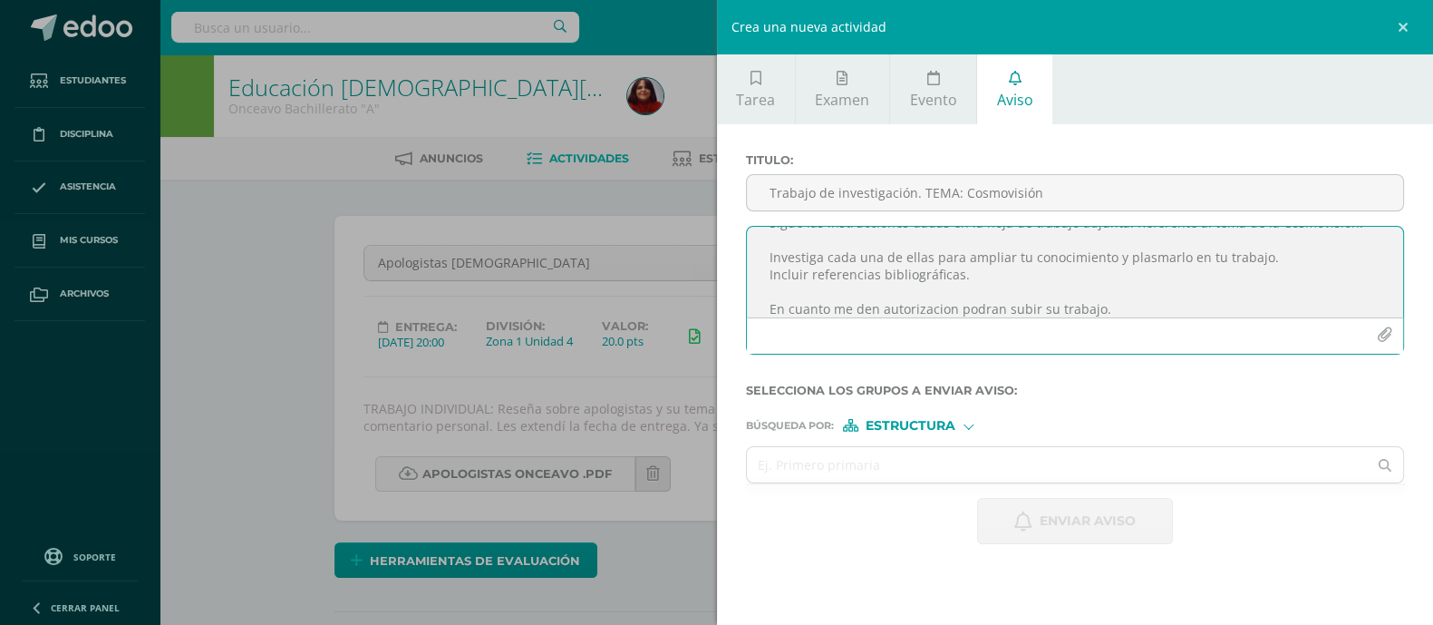
click at [917, 314] on textarea "Sigue las instrucciones dadas en la hoja de trabajo adjunta. Referente al tema …" at bounding box center [1075, 272] width 657 height 91
click at [982, 315] on textarea "Sigue las instrucciones dadas en la hoja de trabajo adjunta. Referente al tema …" at bounding box center [1075, 272] width 657 height 91
click at [1135, 301] on textarea "Sigue las instrucciones dadas en la hoja de trabajo adjunta. Referente al tema …" at bounding box center [1075, 272] width 657 height 91
click at [1129, 305] on textarea "Sigue las instrucciones dadas en la hoja de trabajo adjunta. Referente al tema …" at bounding box center [1075, 272] width 657 height 91
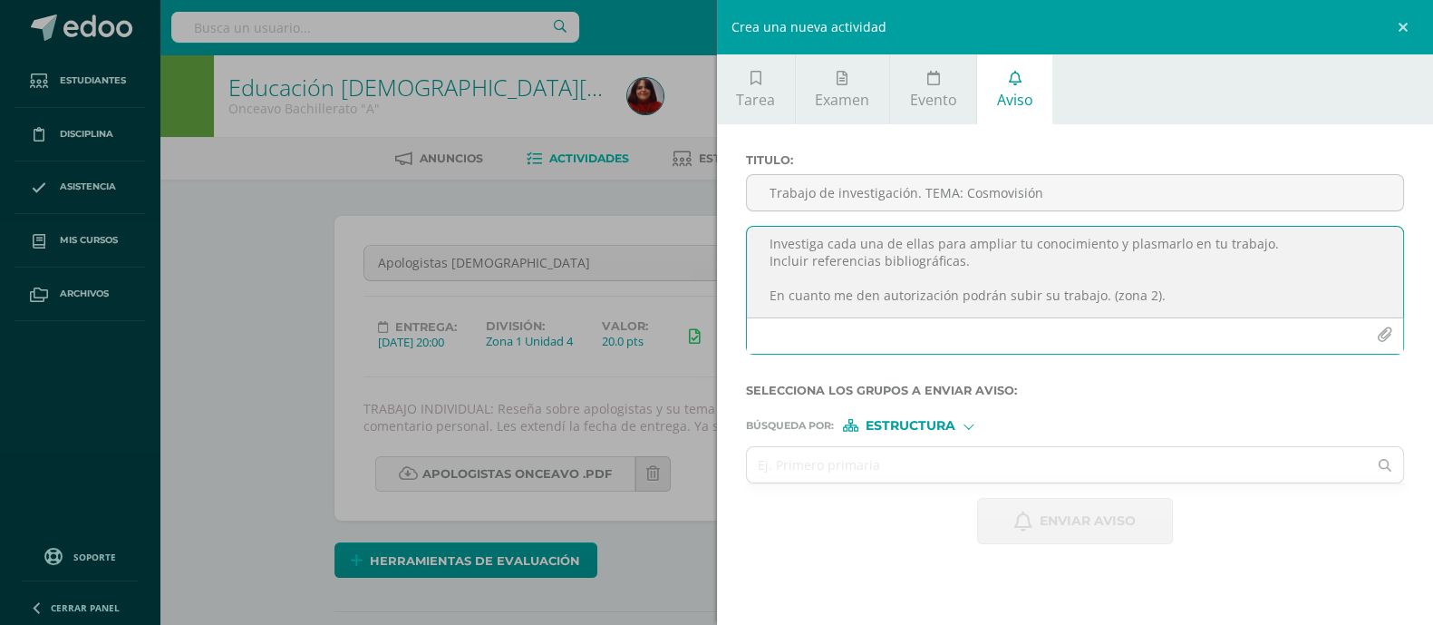
scroll to position [62, 0]
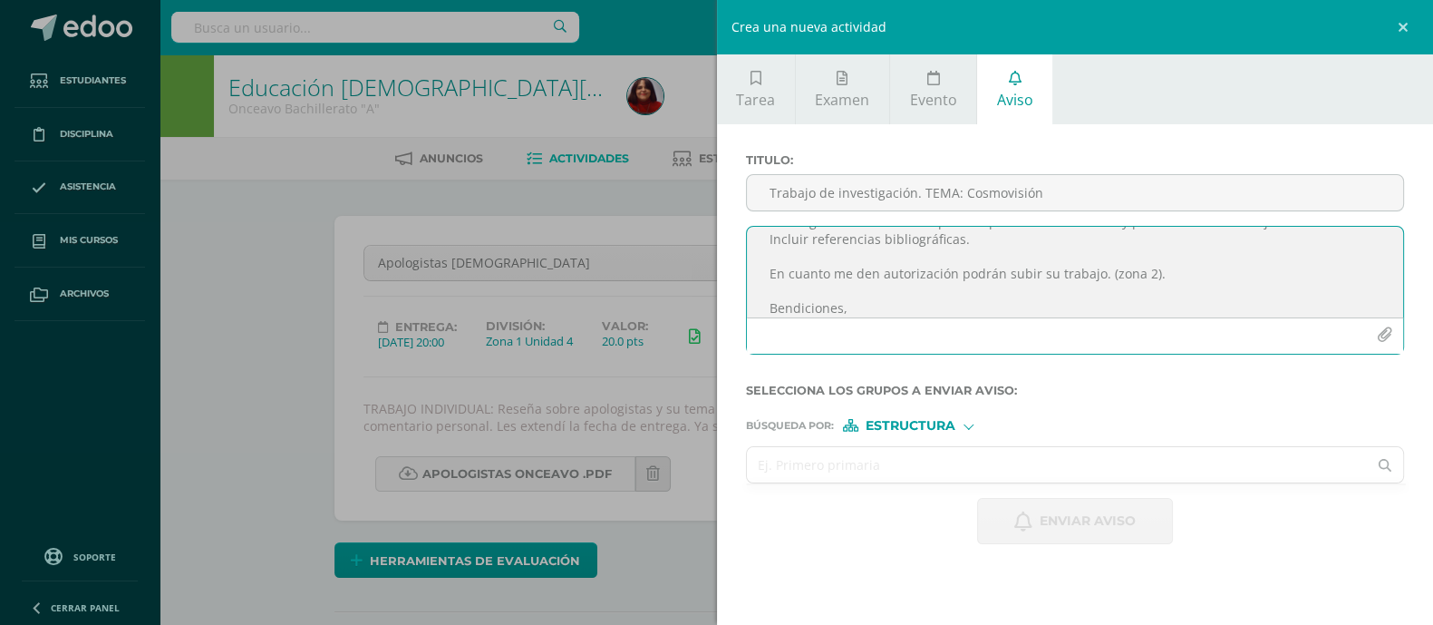
type textarea "Sigue las instrucciones dadas en la hoja de trabajo adjunta. Referente al tema …"
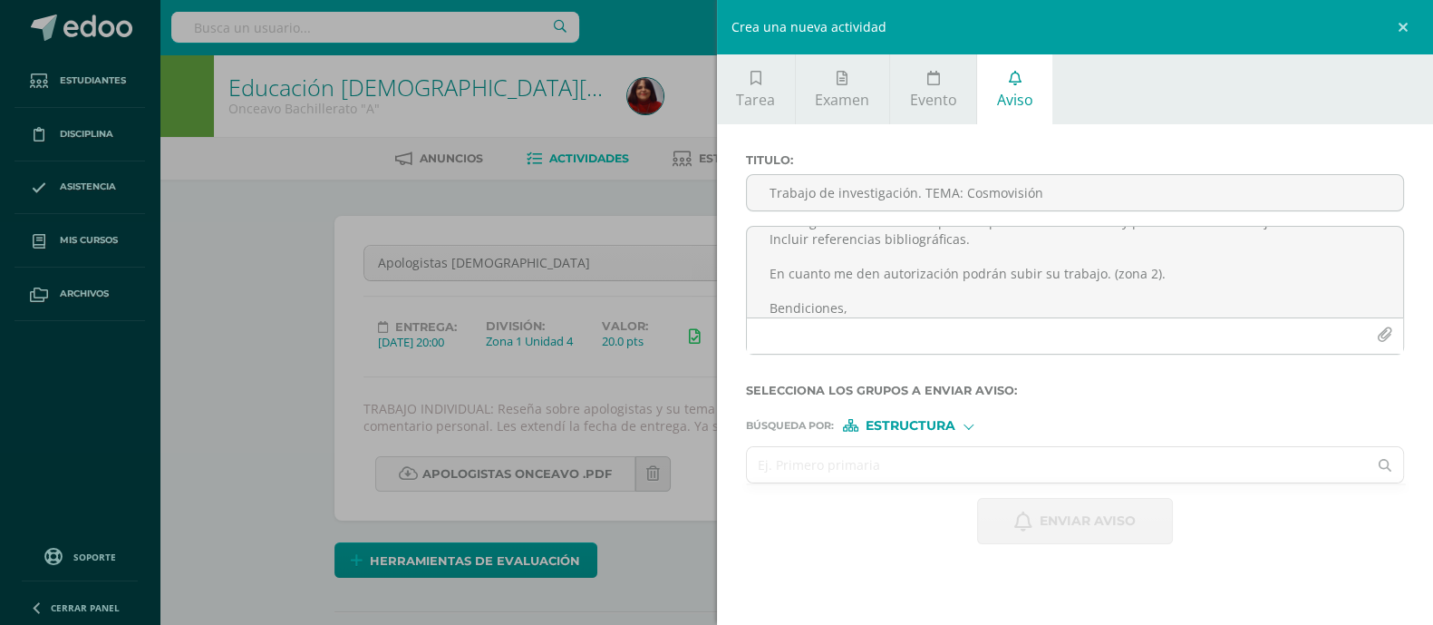
click at [909, 470] on input "text" at bounding box center [1057, 464] width 621 height 35
type input "onceavo"
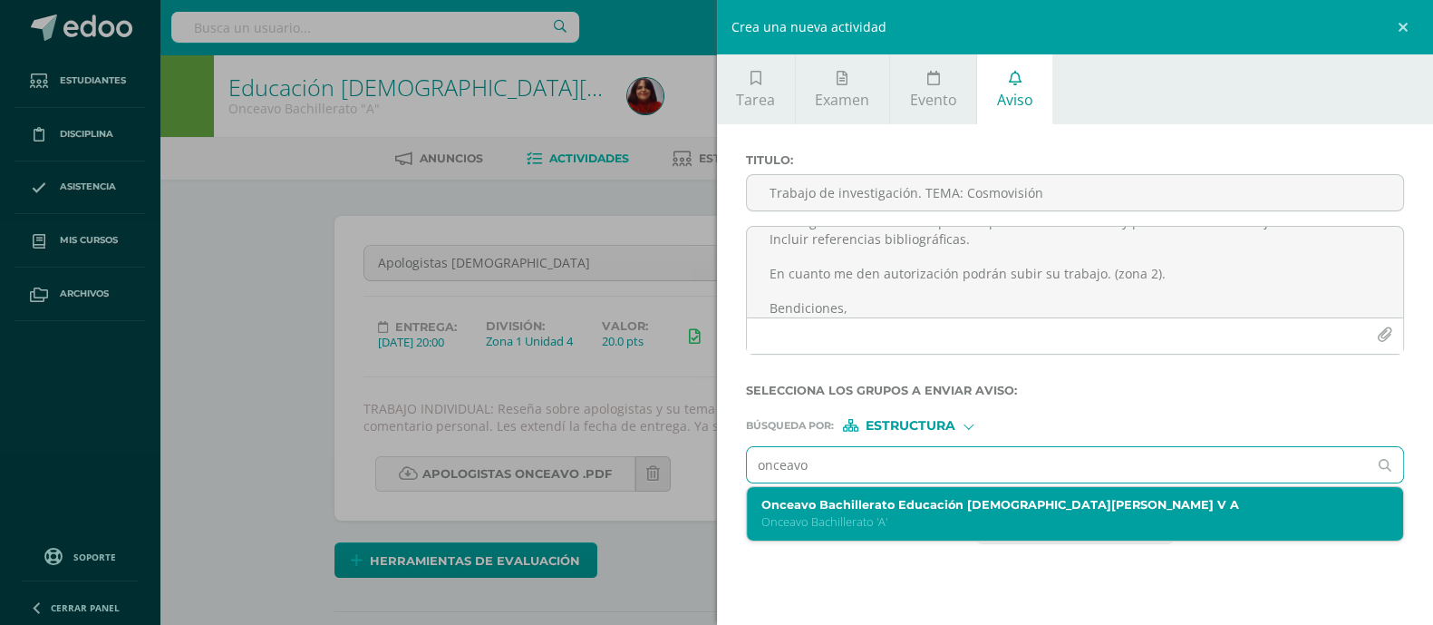
click at [889, 519] on p "Onceavo Bachillerato 'A'" at bounding box center [1061, 521] width 600 height 15
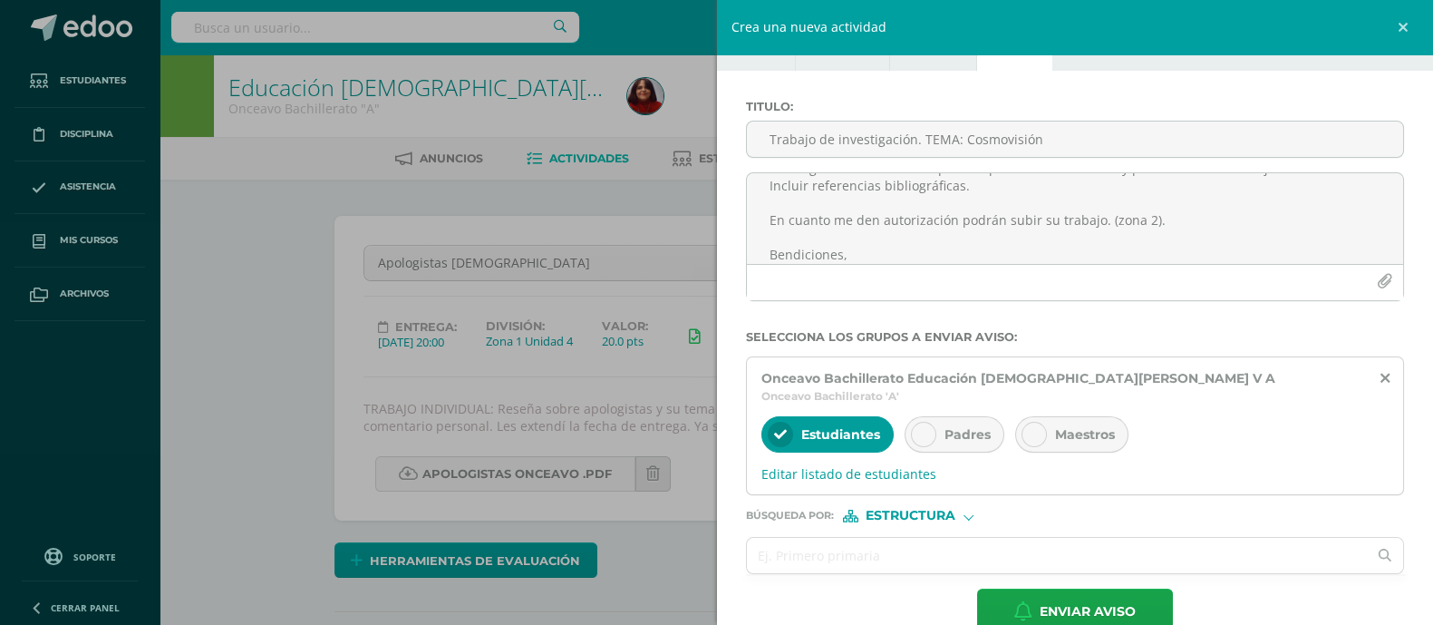
scroll to position [75, 0]
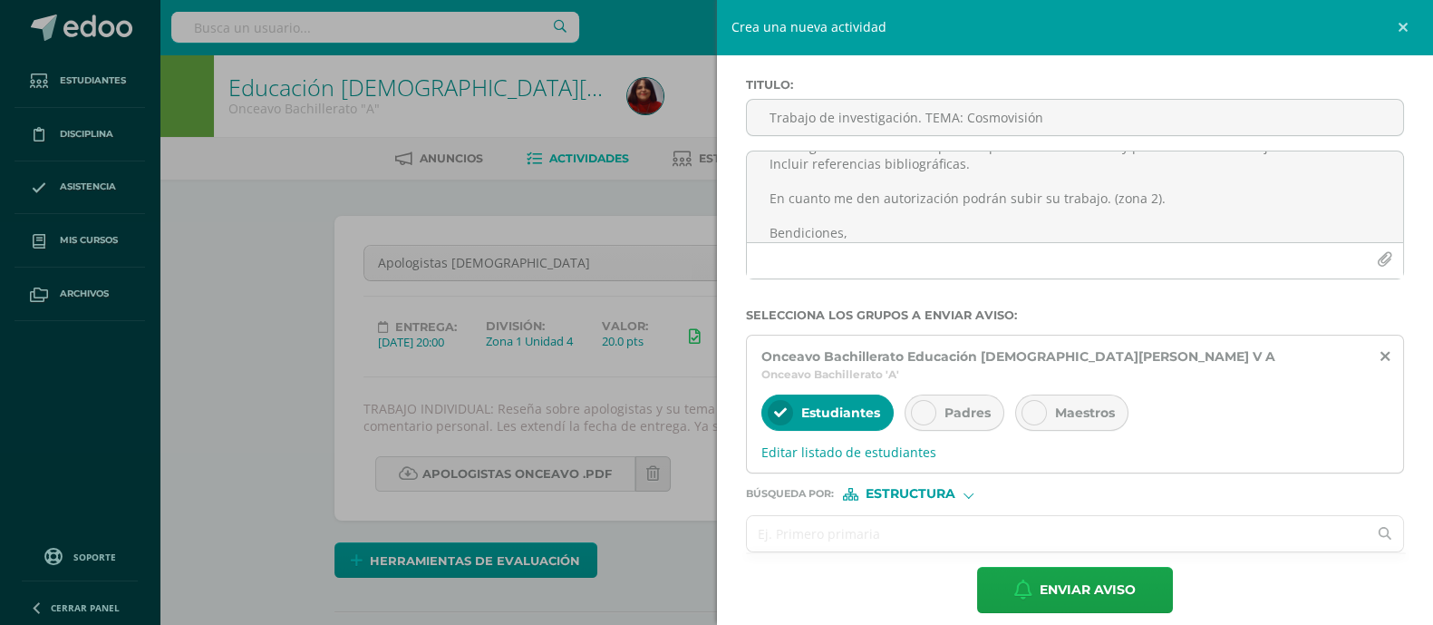
click at [893, 521] on input "text" at bounding box center [1057, 533] width 621 height 35
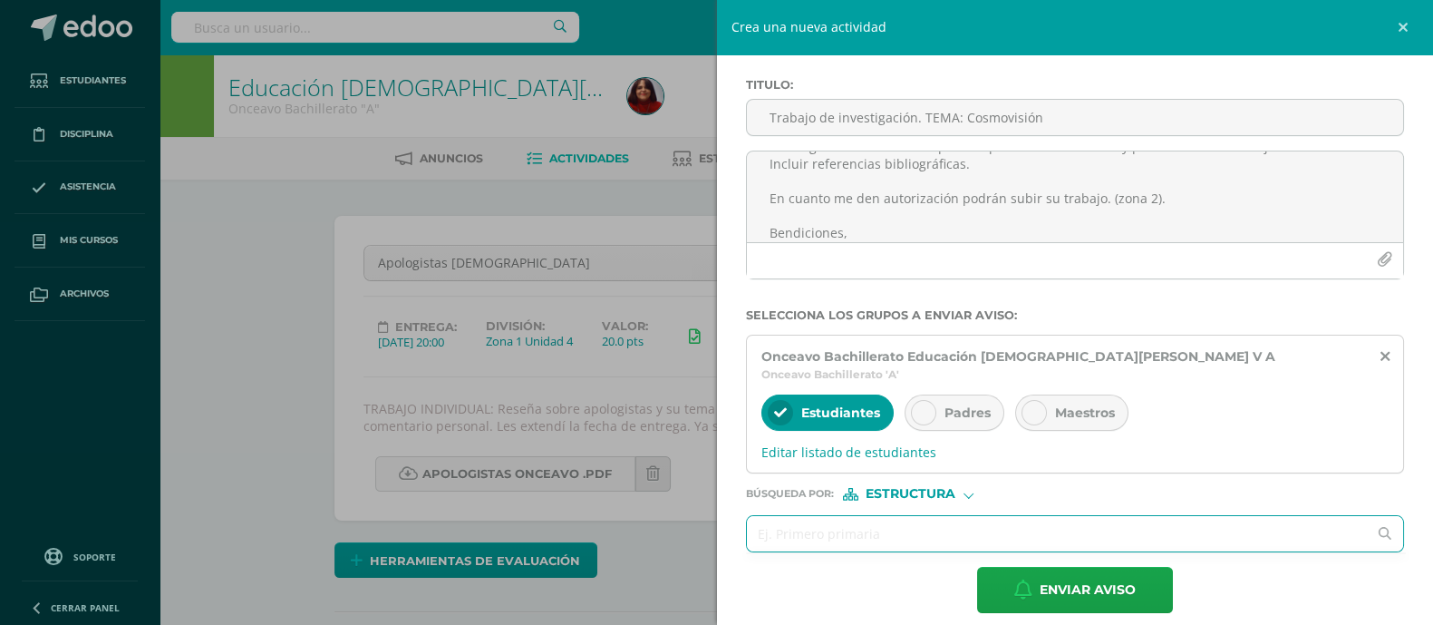
click at [966, 488] on div at bounding box center [969, 493] width 10 height 10
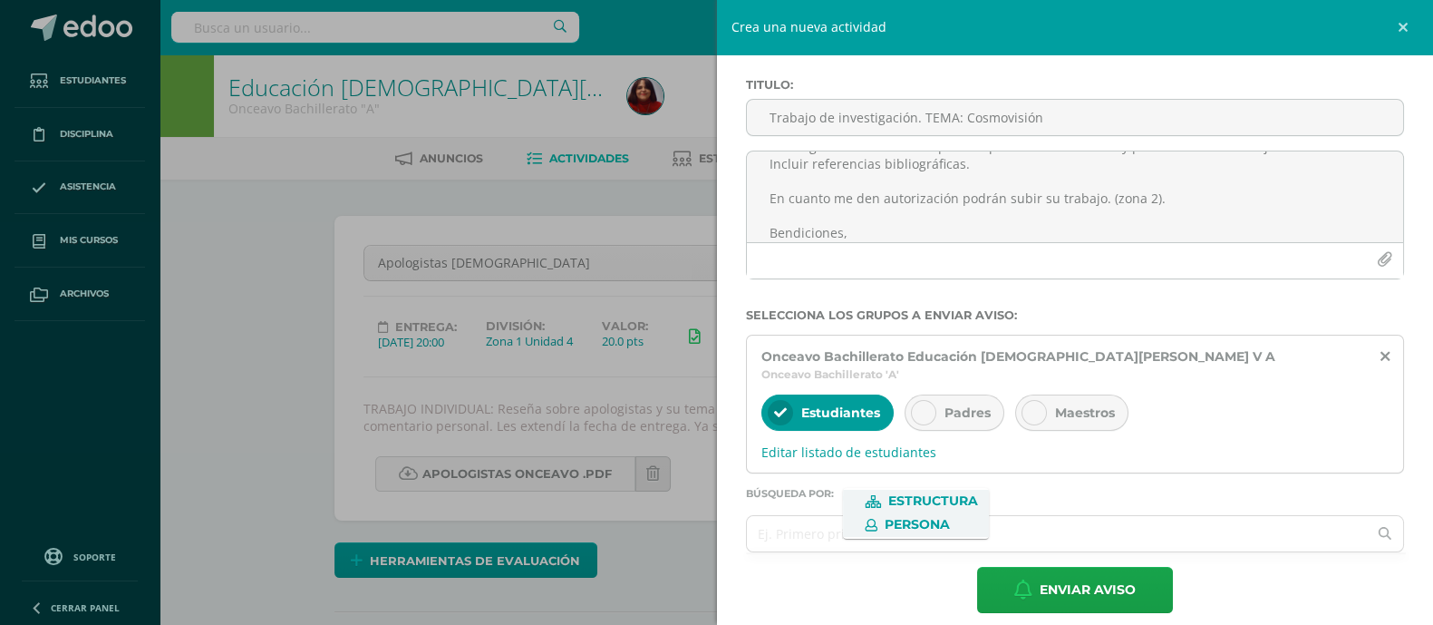
click at [910, 519] on span "Persona" at bounding box center [917, 524] width 65 height 10
click at [842, 519] on input "text" at bounding box center [1057, 533] width 621 height 35
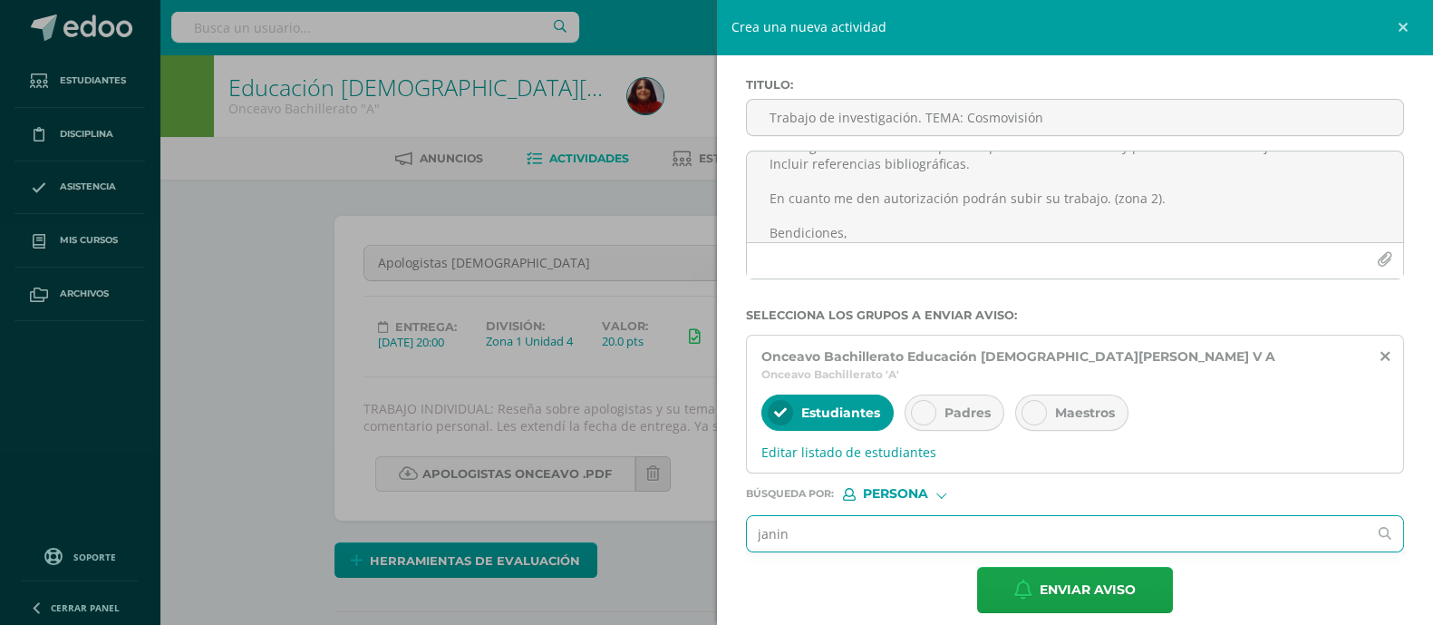
type input "janini"
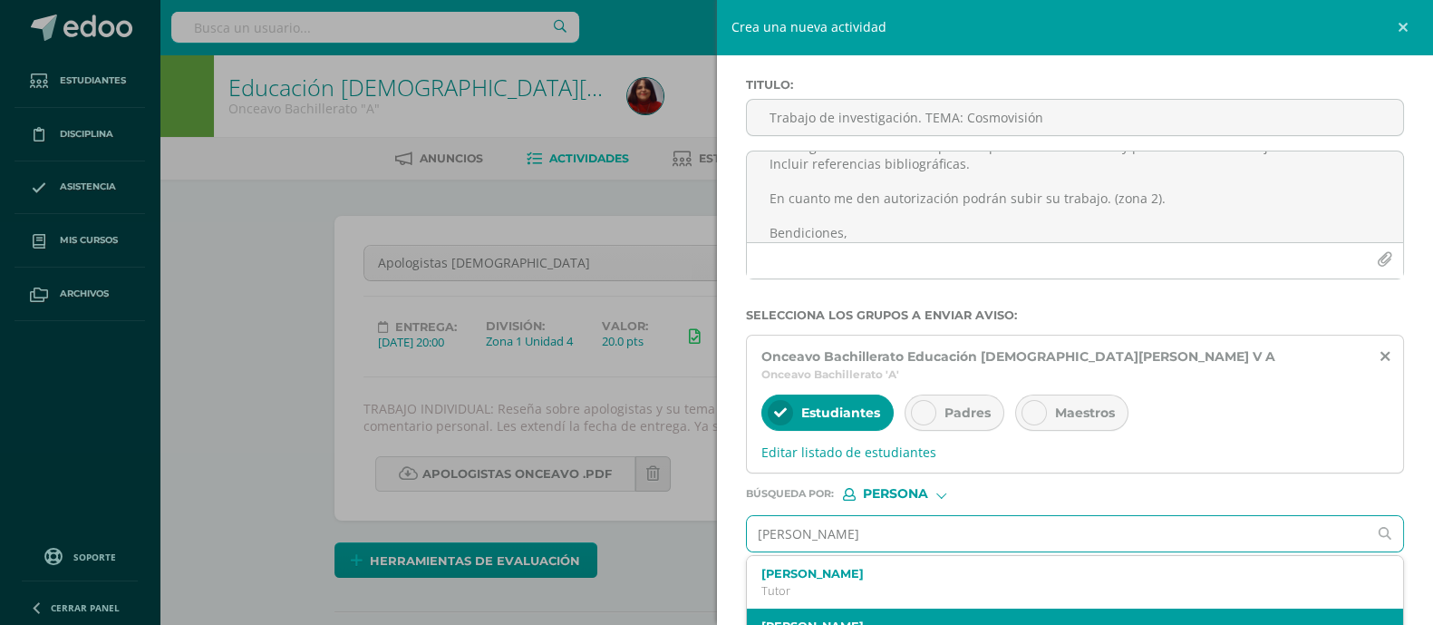
click at [837, 619] on label "Janina Pereira" at bounding box center [1061, 626] width 600 height 14
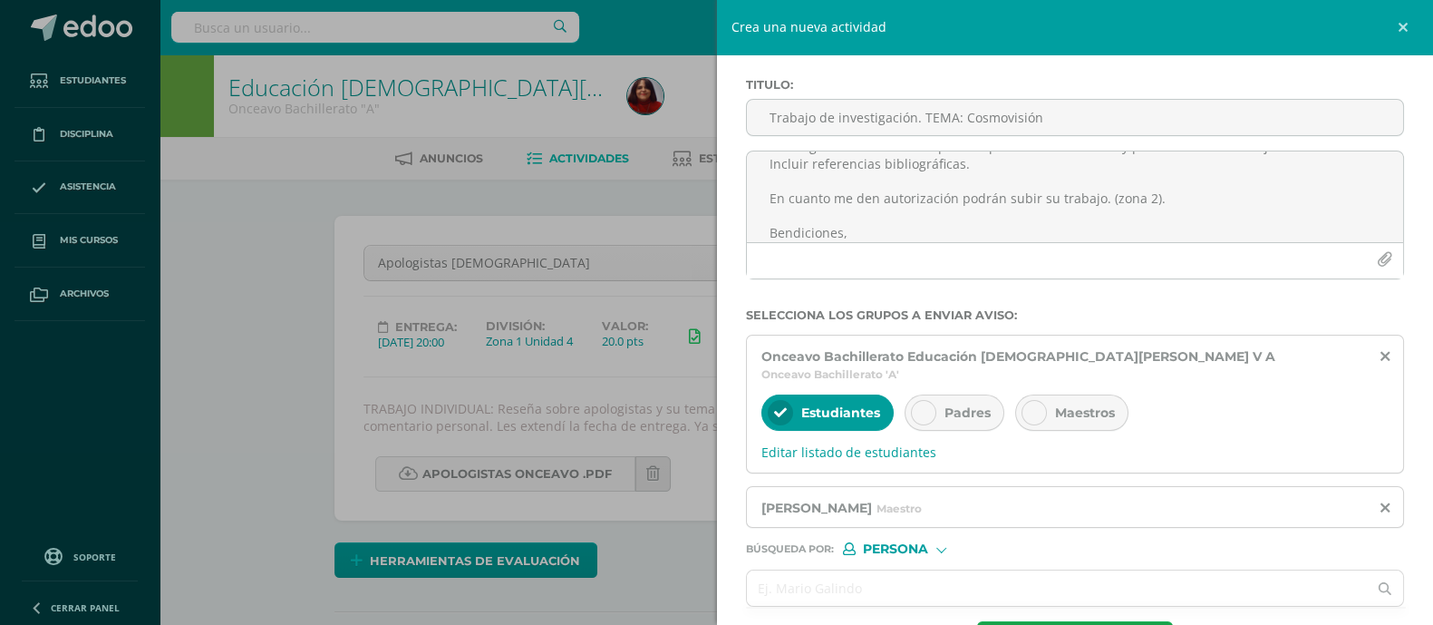
scroll to position [131, 0]
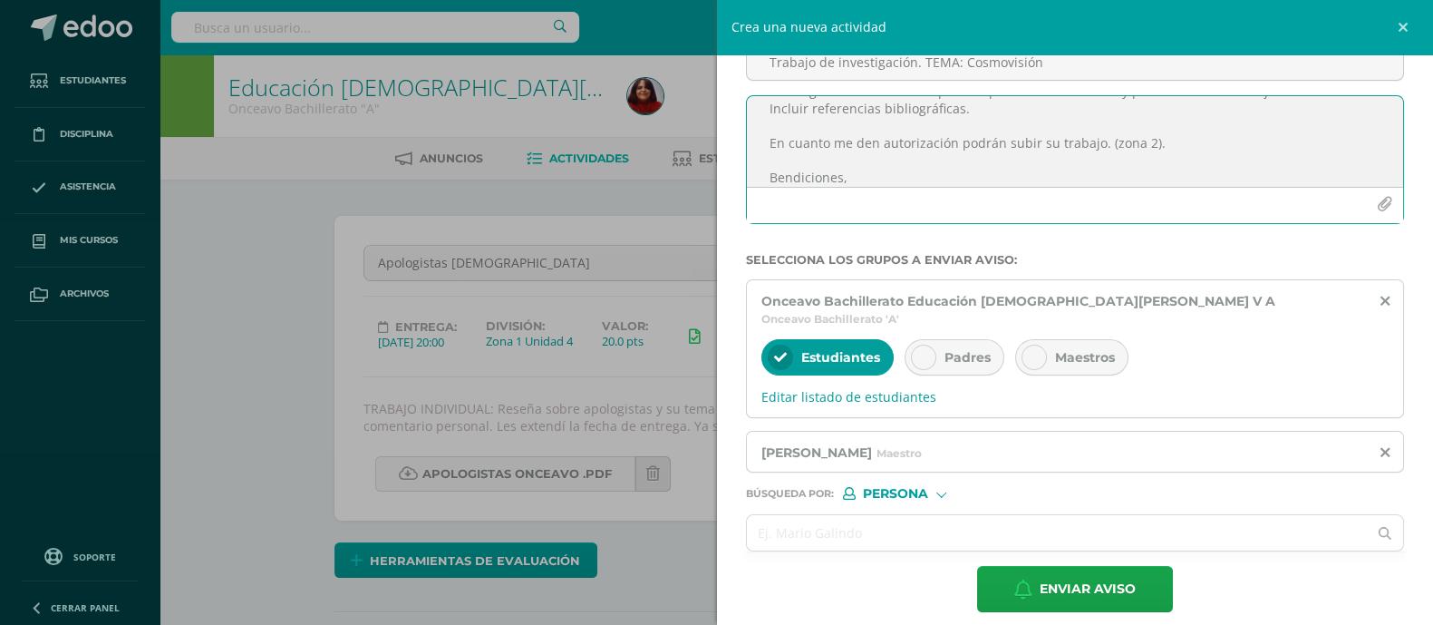
click at [1377, 201] on icon "button" at bounding box center [1384, 204] width 15 height 15
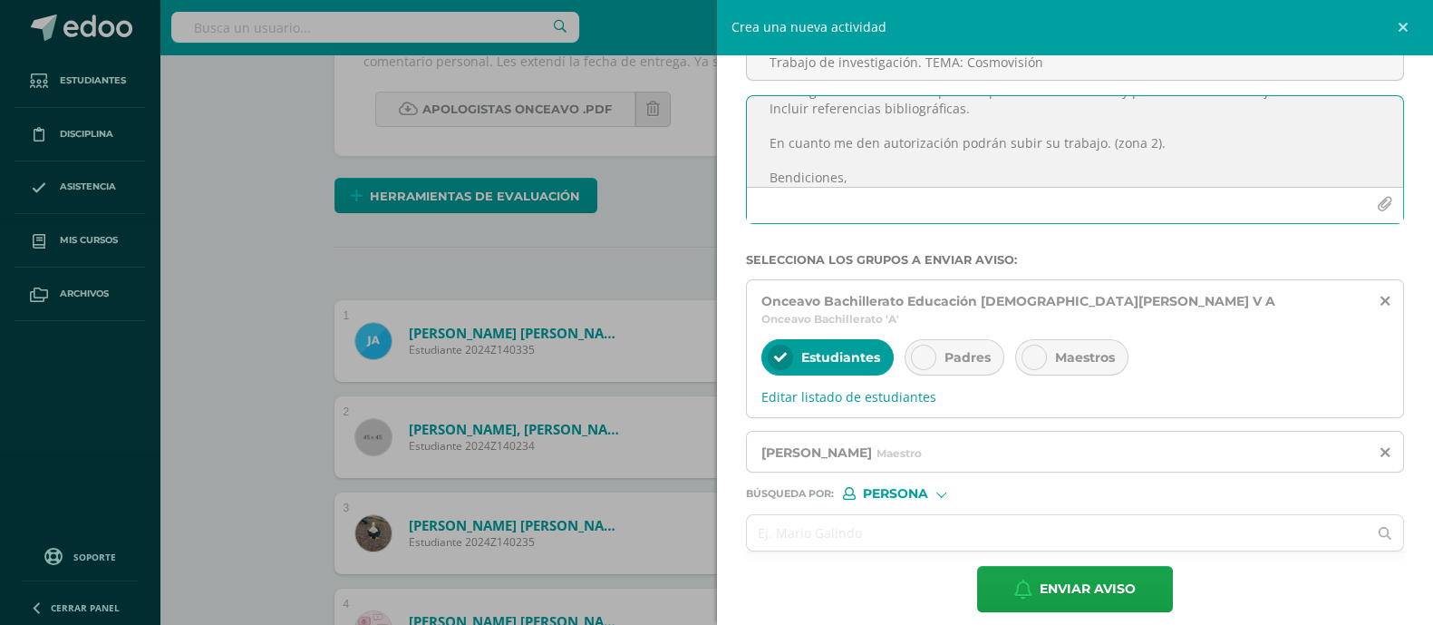
scroll to position [180, 0]
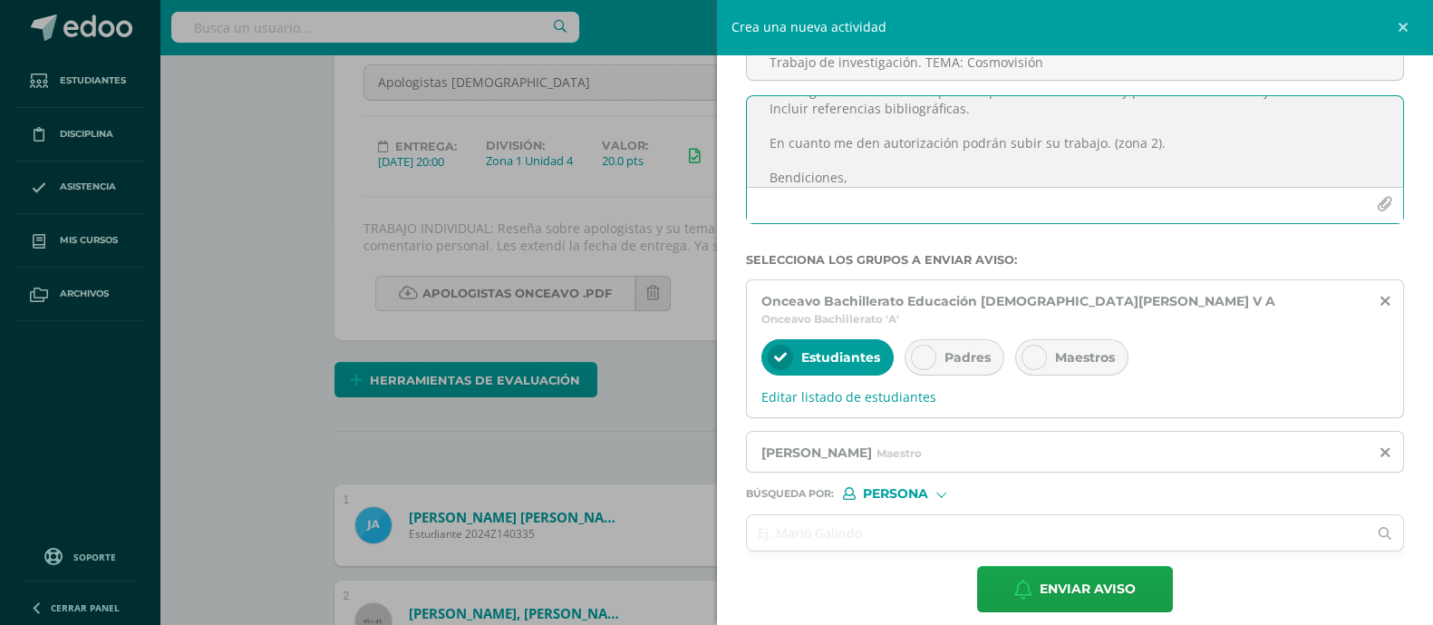
click at [1377, 211] on icon "button" at bounding box center [1384, 204] width 15 height 15
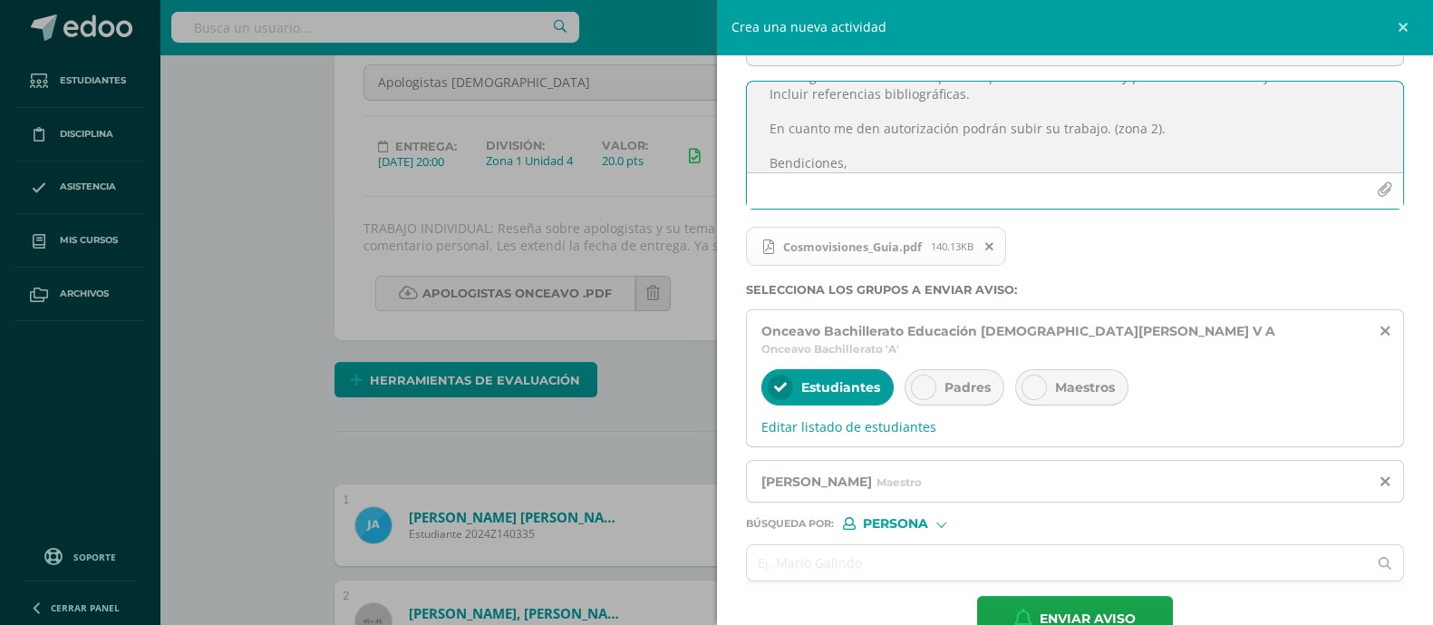
scroll to position [174, 0]
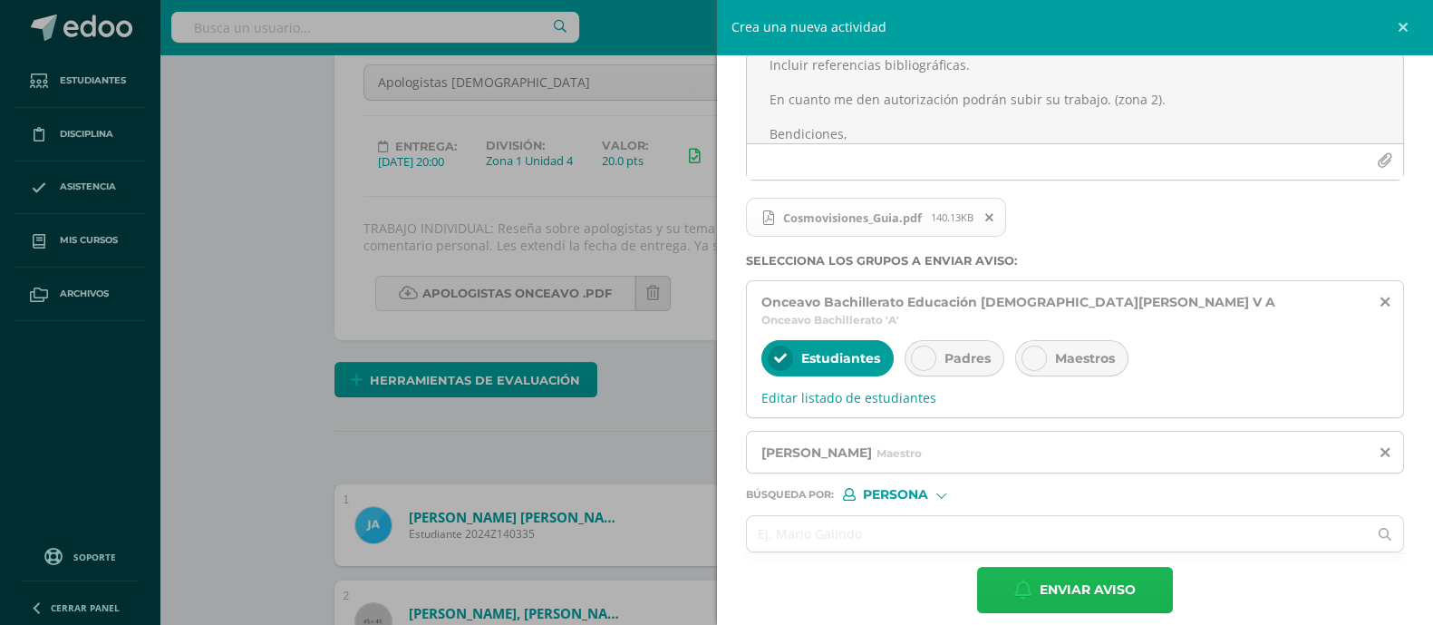
click at [1062, 578] on span "Enviar aviso" at bounding box center [1088, 589] width 96 height 44
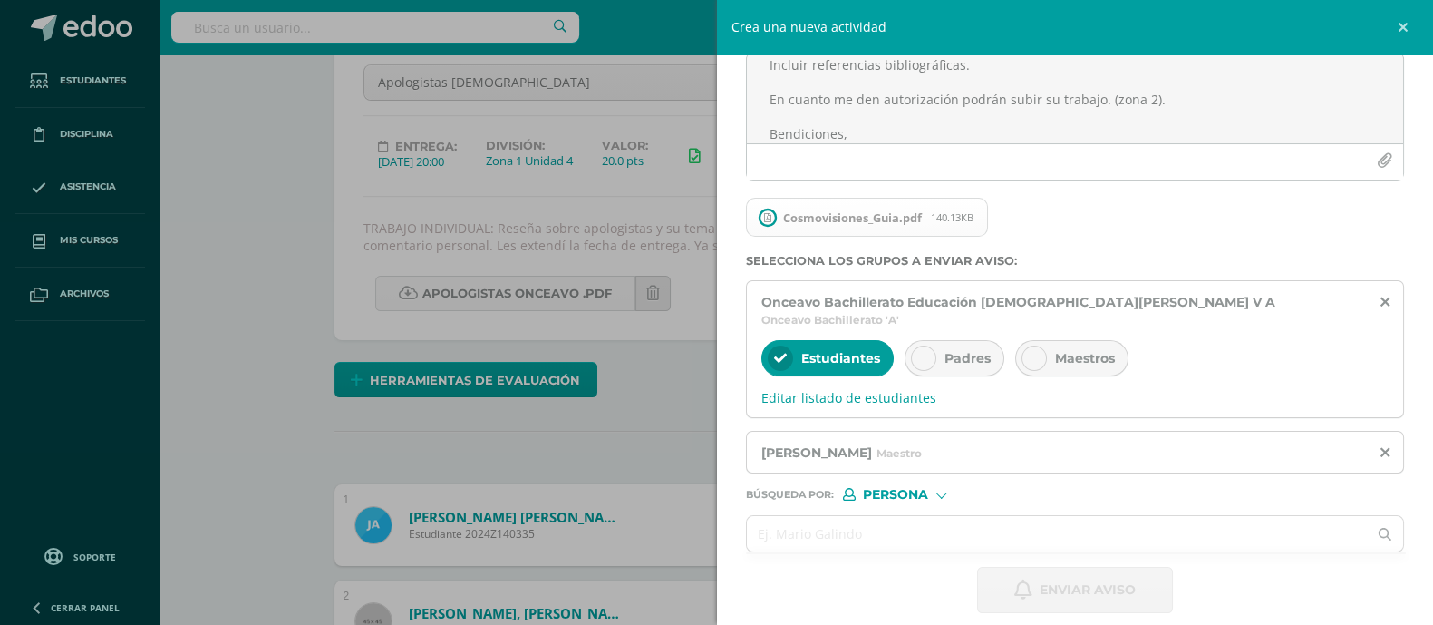
scroll to position [0, 0]
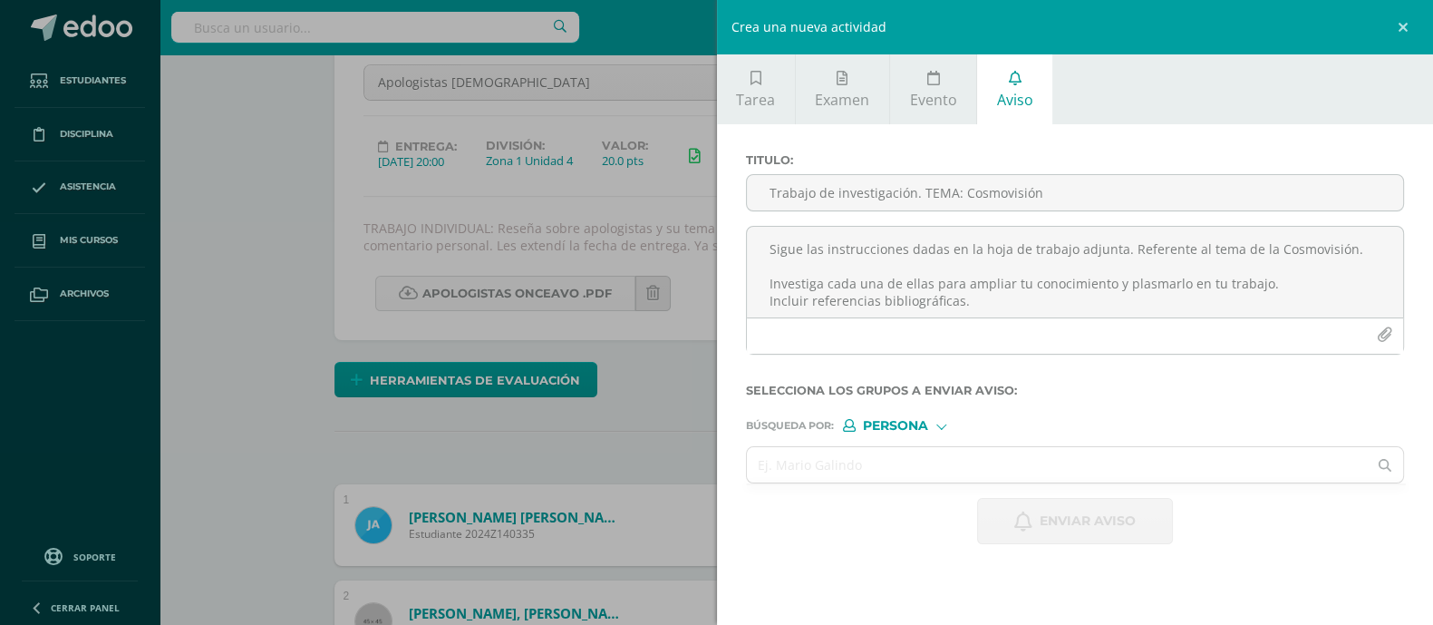
click at [250, 208] on div "Crea una nueva actividad Tarea Examen Evento Aviso Título: Valor: 100.0 Fecha: …" at bounding box center [716, 312] width 1433 height 625
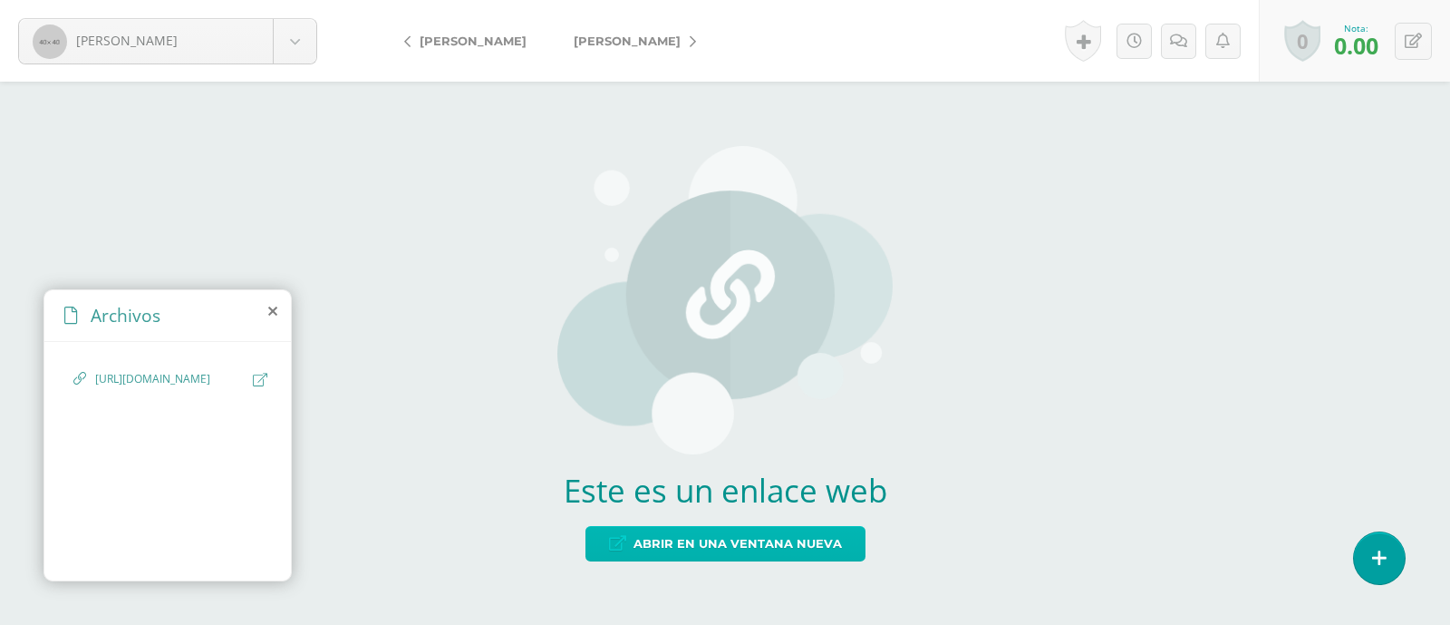
click at [746, 541] on span "Abrir en una ventana nueva" at bounding box center [738, 544] width 208 height 34
